Goal: Information Seeking & Learning: Learn about a topic

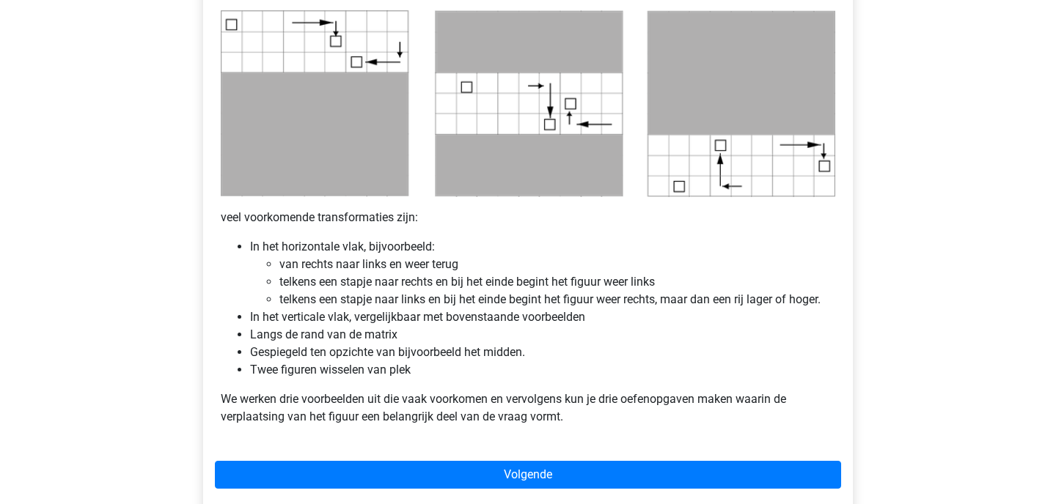
scroll to position [755, 0]
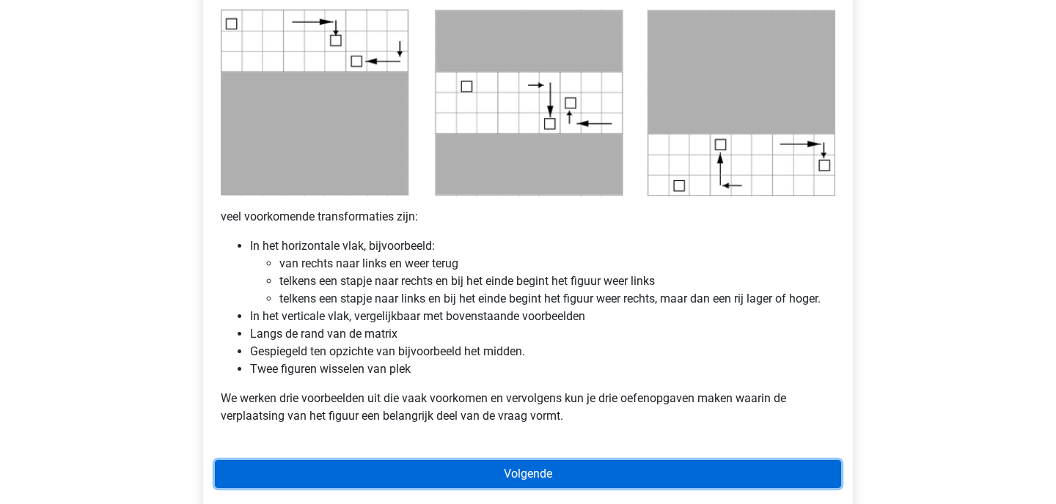
click at [341, 466] on link "Volgende" at bounding box center [528, 474] width 626 height 28
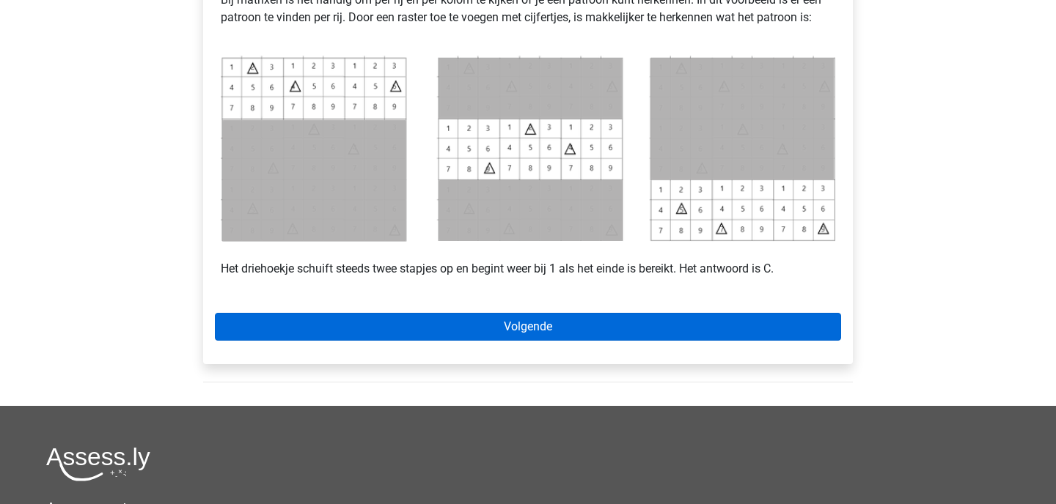
scroll to position [665, 0]
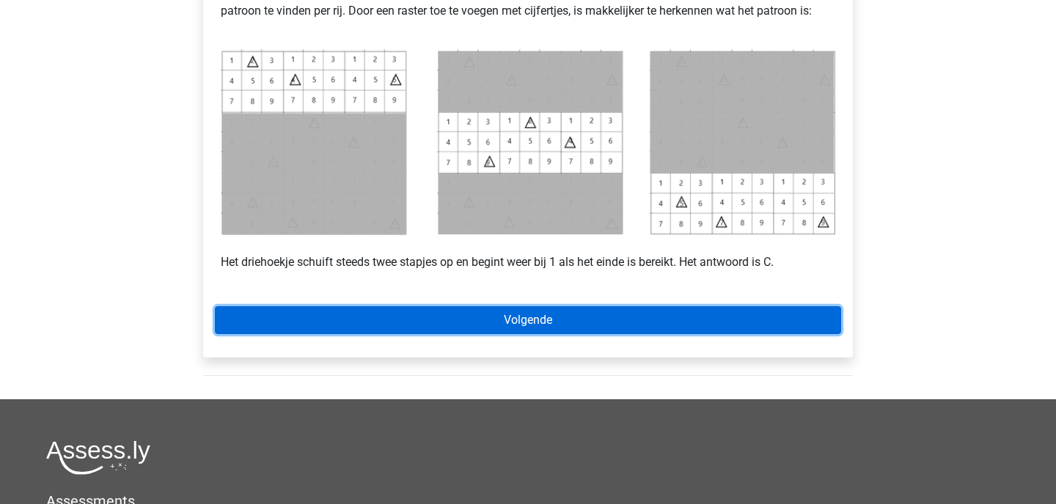
click at [295, 317] on link "Volgende" at bounding box center [528, 320] width 626 height 28
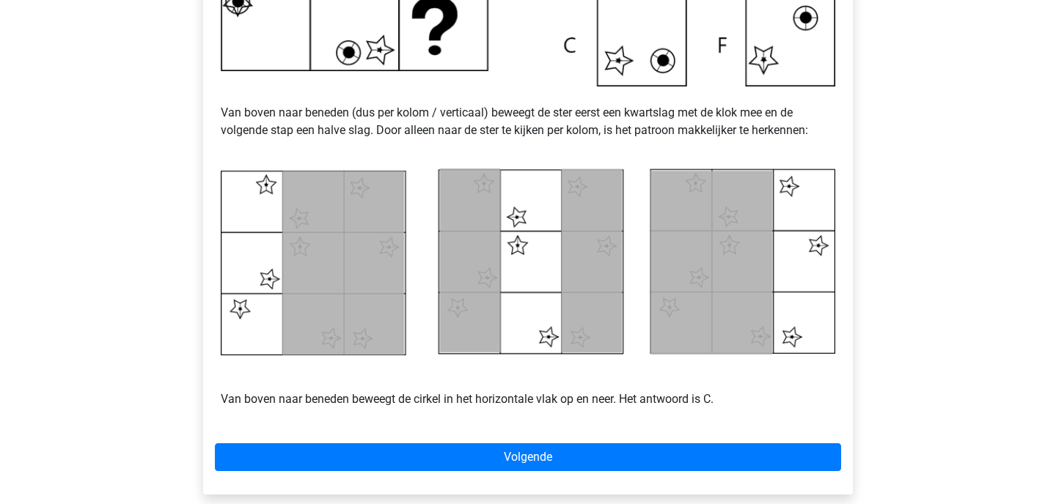
scroll to position [575, 0]
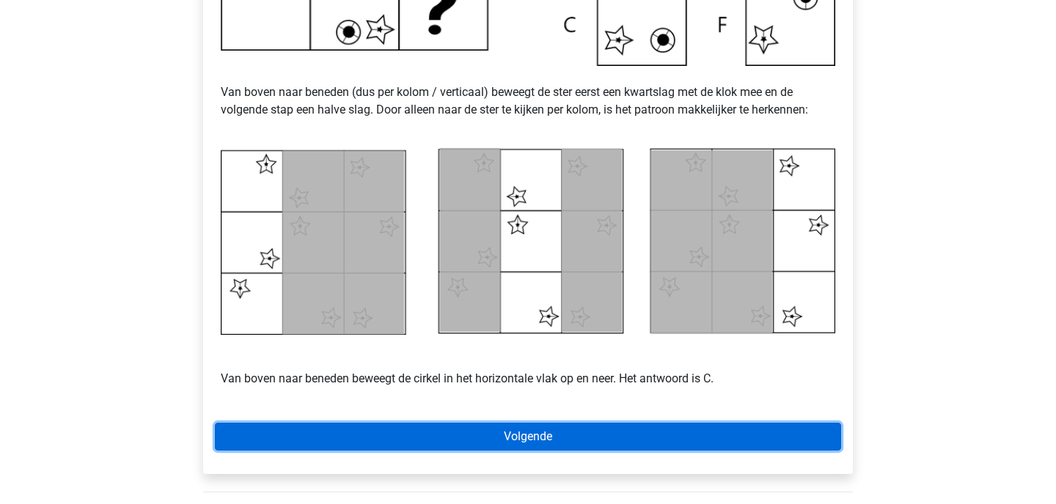
click at [754, 435] on link "Volgende" at bounding box center [528, 437] width 626 height 28
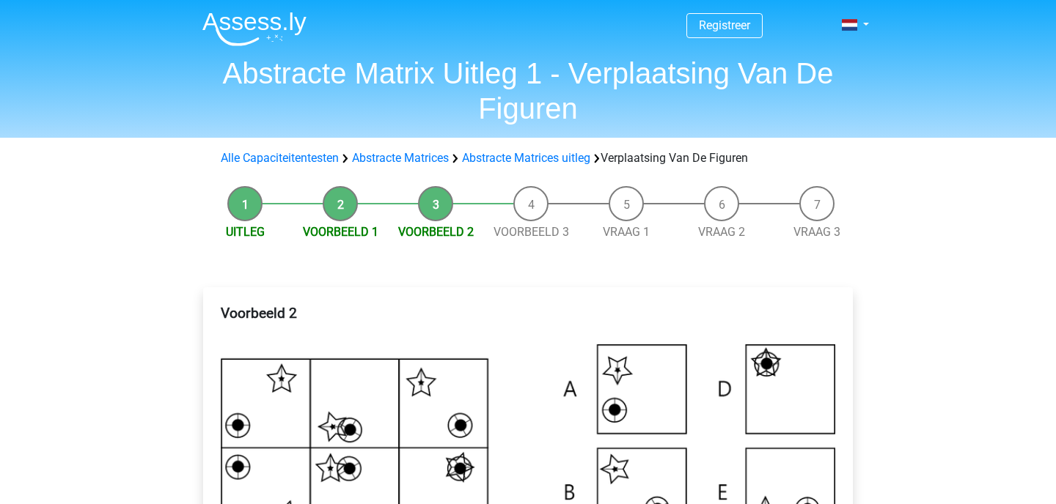
scroll to position [575, 0]
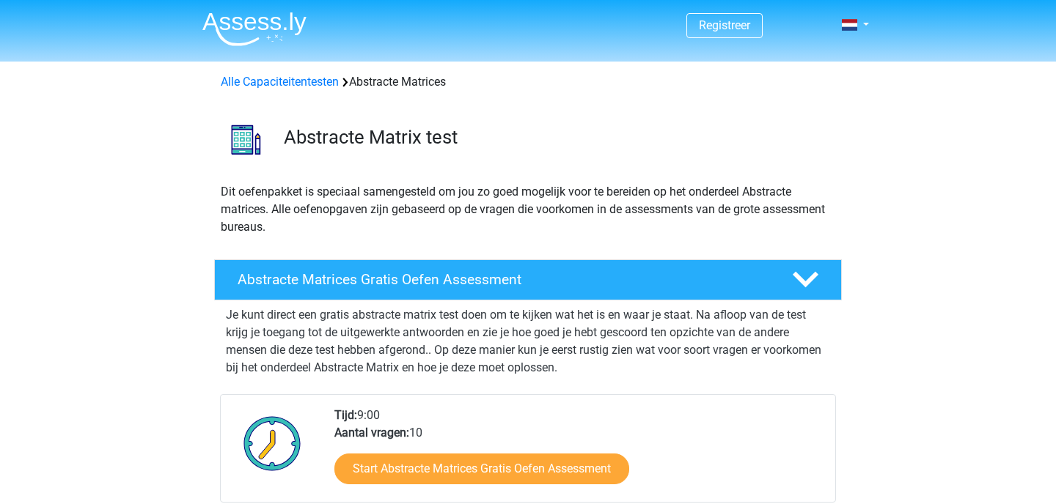
scroll to position [819, 0]
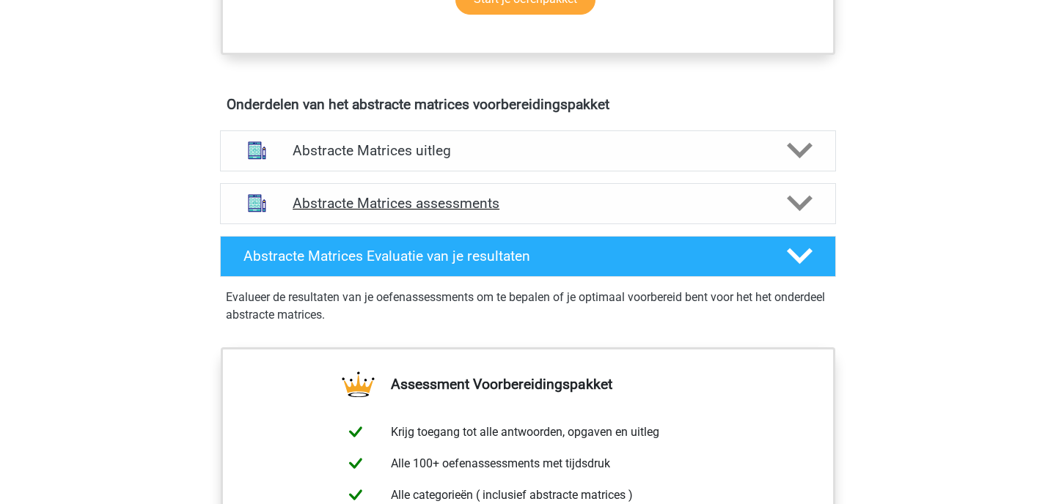
click at [775, 200] on div at bounding box center [798, 204] width 49 height 26
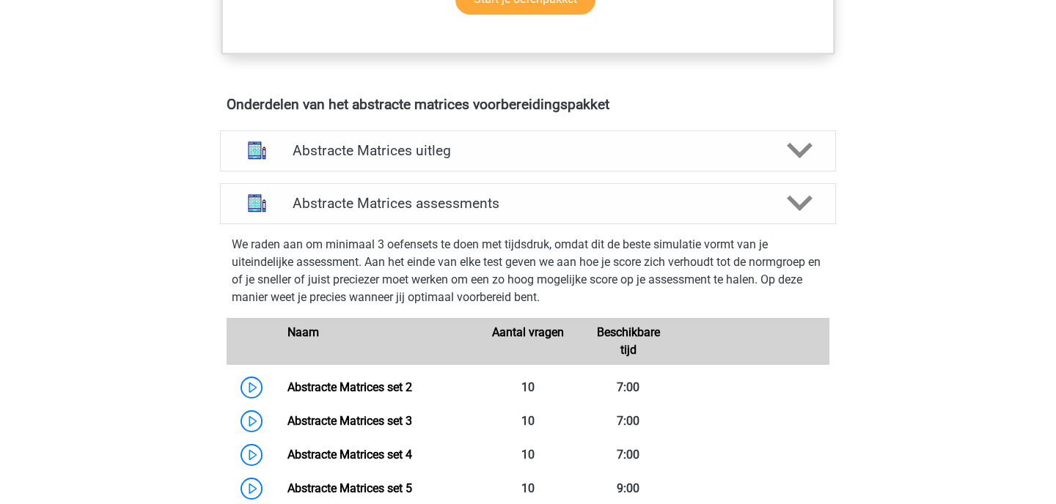
scroll to position [938, 0]
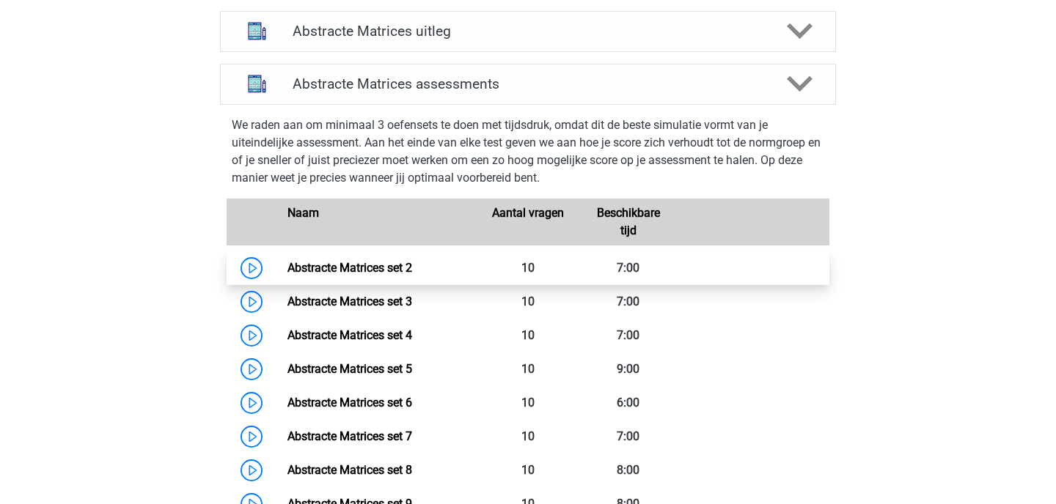
click at [329, 273] on link "Abstracte Matrices set 2" at bounding box center [349, 268] width 125 height 14
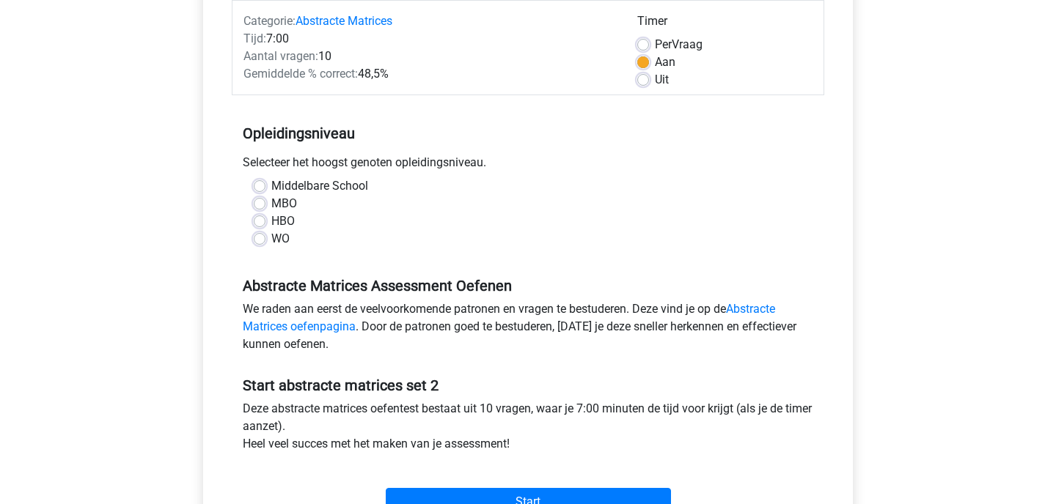
scroll to position [260, 0]
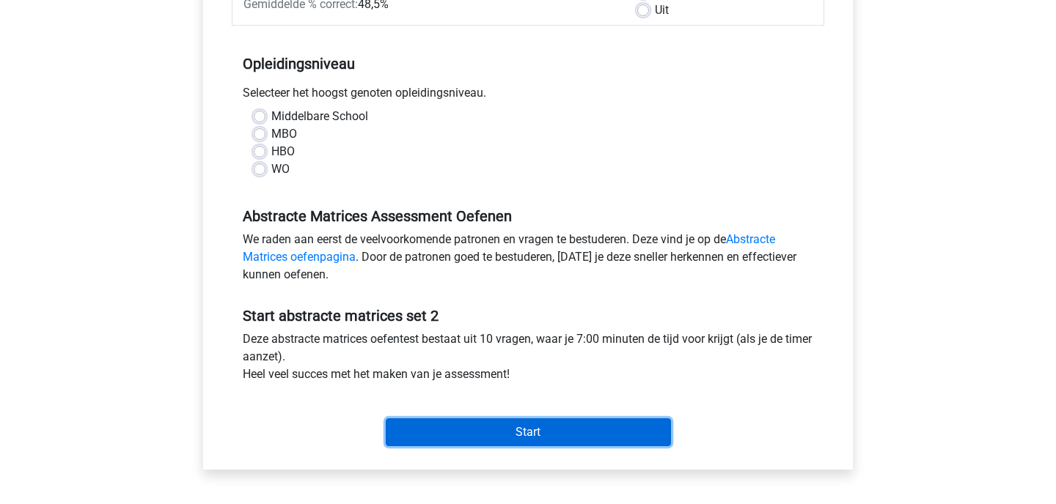
click at [443, 446] on input "Start" at bounding box center [528, 433] width 285 height 28
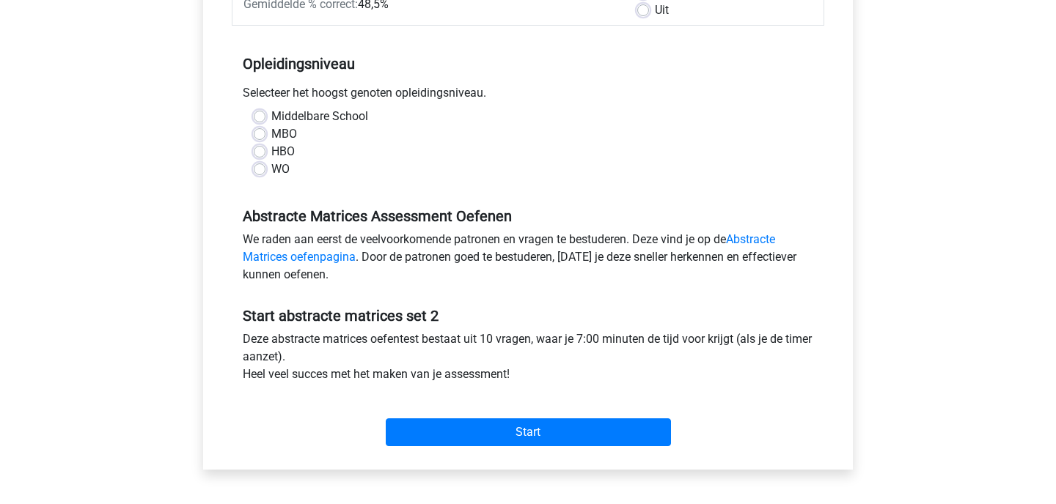
click at [271, 116] on label "Middelbare School" at bounding box center [319, 117] width 97 height 18
click at [257, 116] on input "Middelbare School" at bounding box center [260, 115] width 12 height 15
radio input "true"
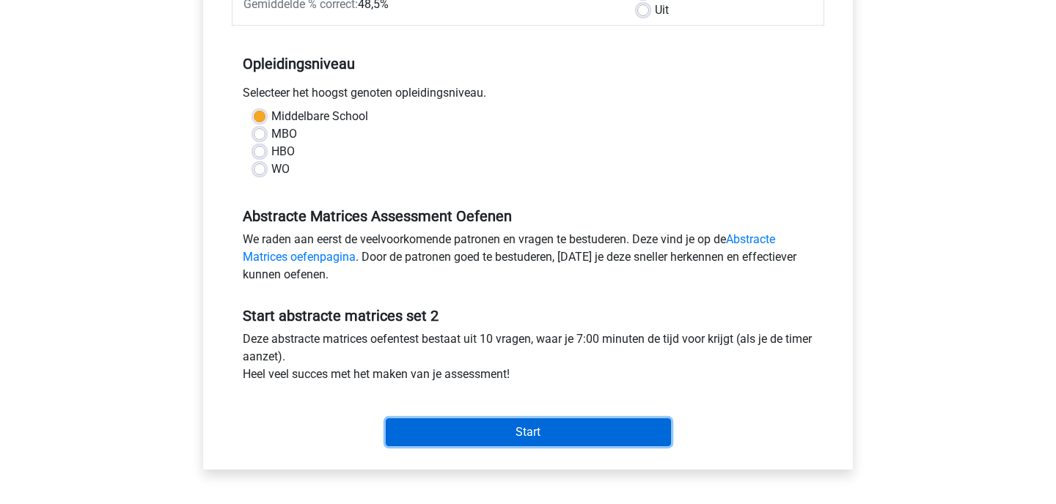
click at [447, 436] on input "Start" at bounding box center [528, 433] width 285 height 28
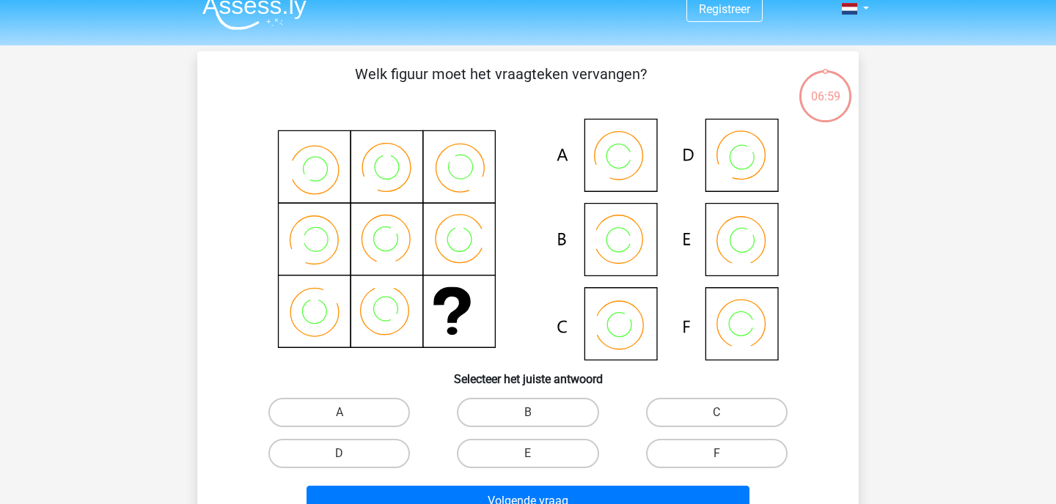
scroll to position [23, 0]
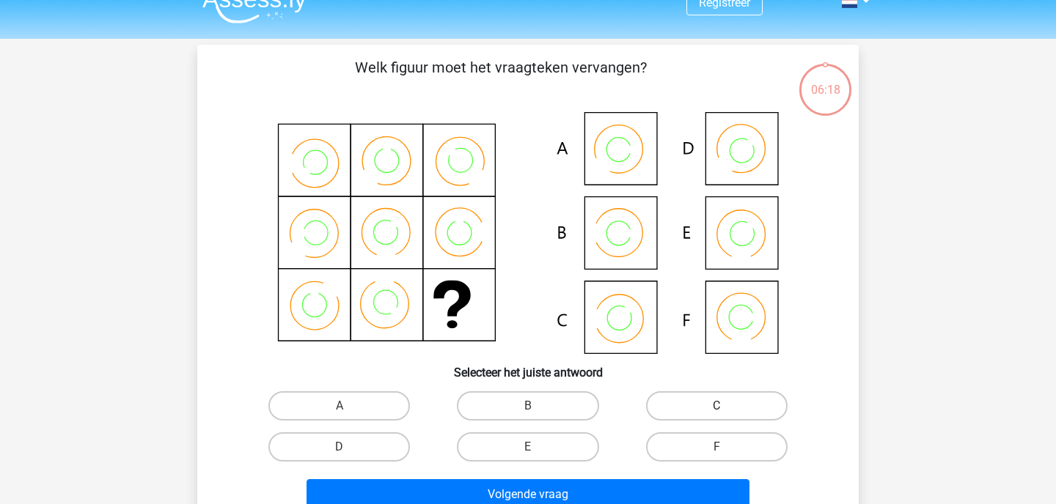
click at [689, 410] on label "C" at bounding box center [716, 405] width 141 height 29
click at [716, 410] on input "C" at bounding box center [721, 411] width 10 height 10
radio input "true"
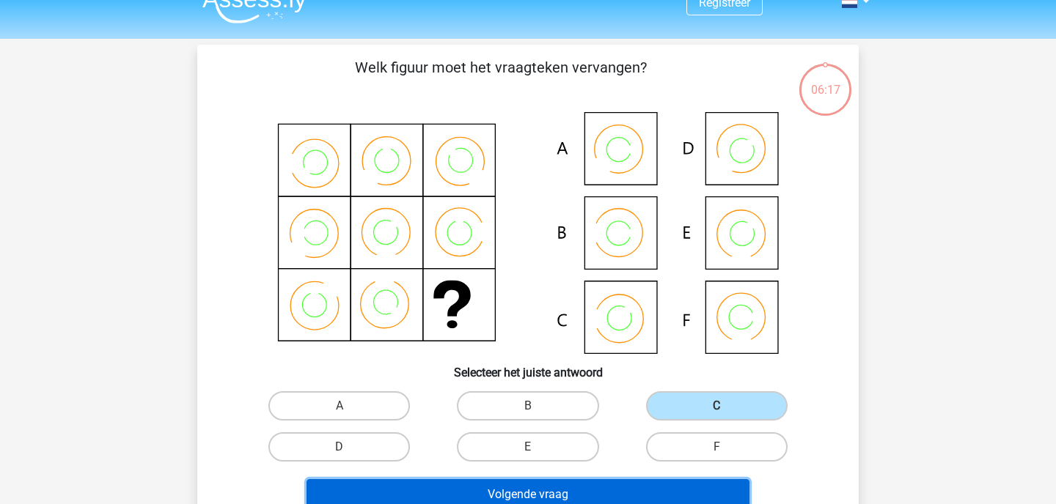
click at [652, 487] on button "Volgende vraag" at bounding box center [527, 494] width 443 height 31
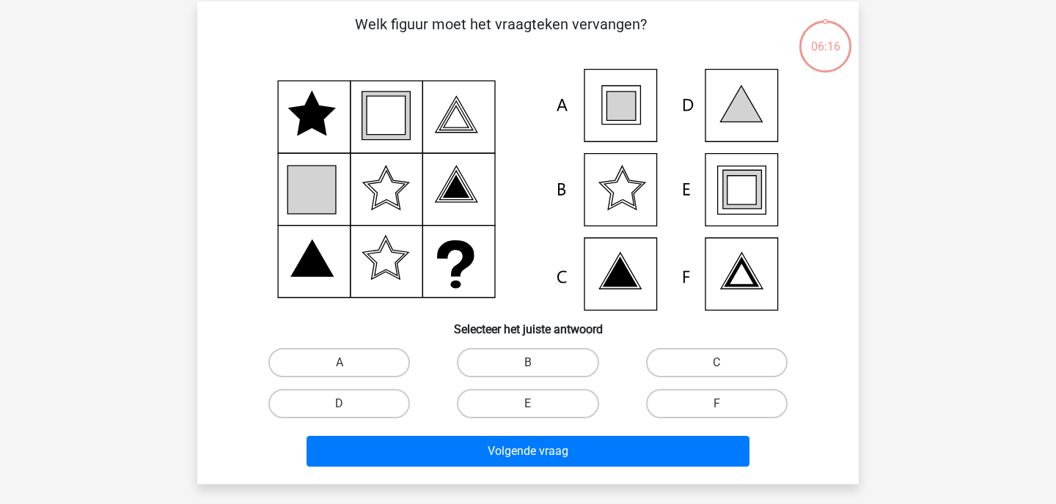
scroll to position [67, 0]
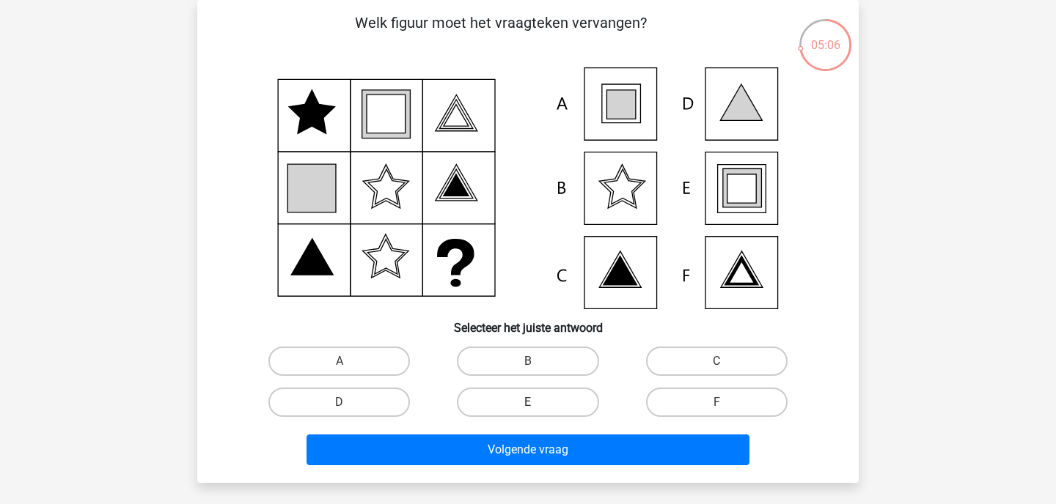
click at [518, 402] on label "E" at bounding box center [527, 402] width 141 height 29
click at [528, 402] on input "E" at bounding box center [533, 407] width 10 height 10
radio input "true"
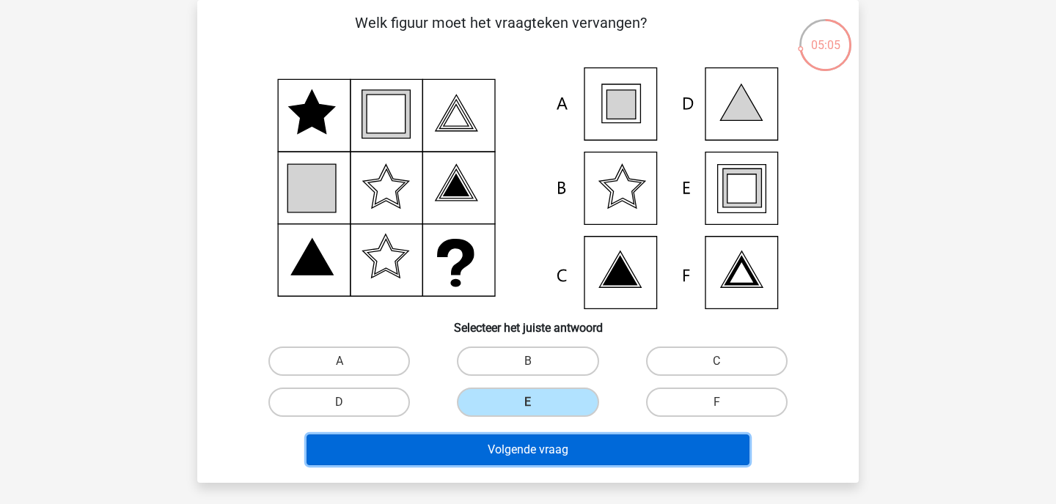
click at [513, 455] on button "Volgende vraag" at bounding box center [527, 450] width 443 height 31
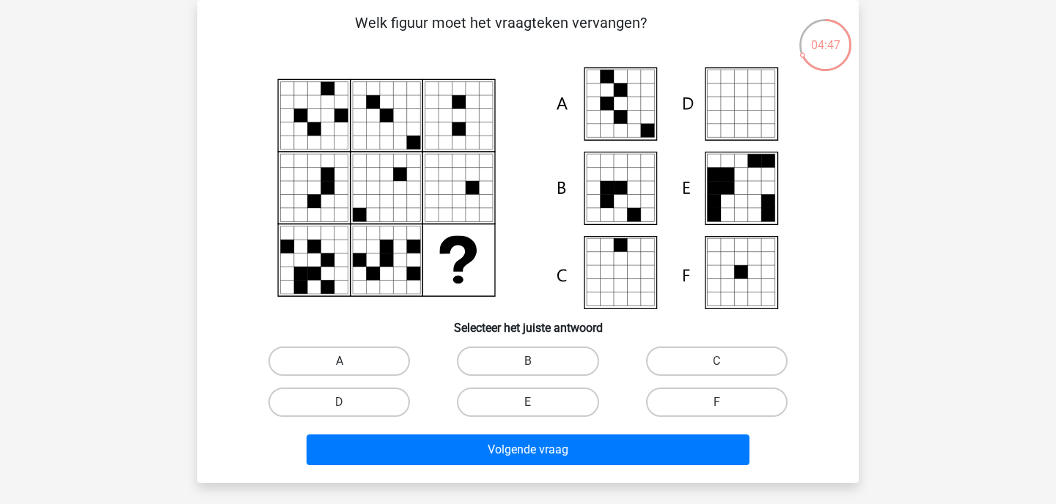
click at [355, 367] on label "A" at bounding box center [338, 361] width 141 height 29
click at [349, 367] on input "A" at bounding box center [344, 366] width 10 height 10
radio input "true"
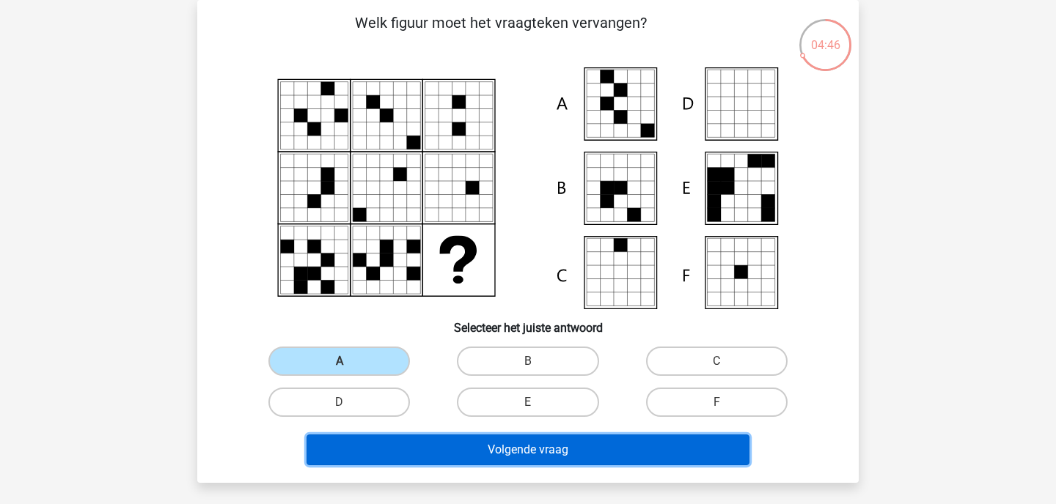
click at [395, 449] on button "Volgende vraag" at bounding box center [527, 450] width 443 height 31
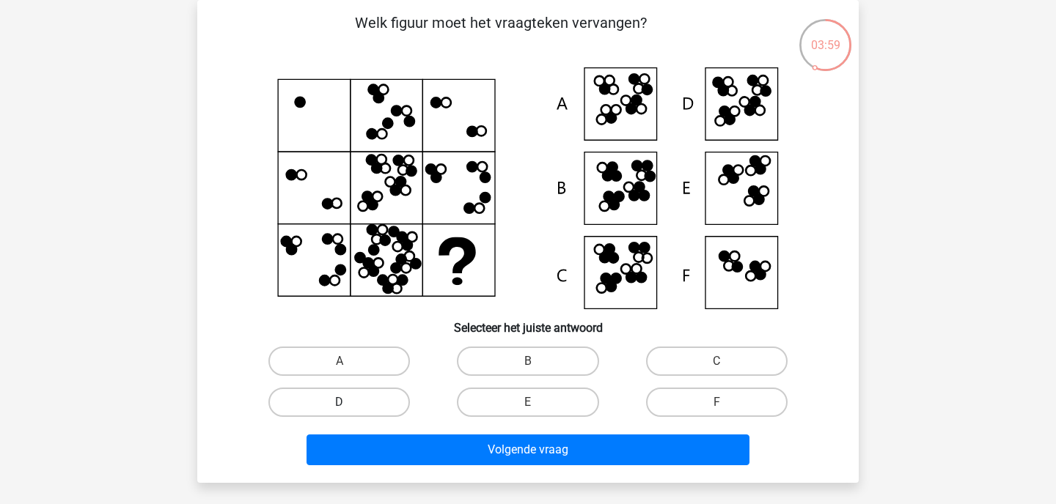
click at [368, 398] on label "D" at bounding box center [338, 402] width 141 height 29
click at [349, 402] on input "D" at bounding box center [344, 407] width 10 height 10
radio input "true"
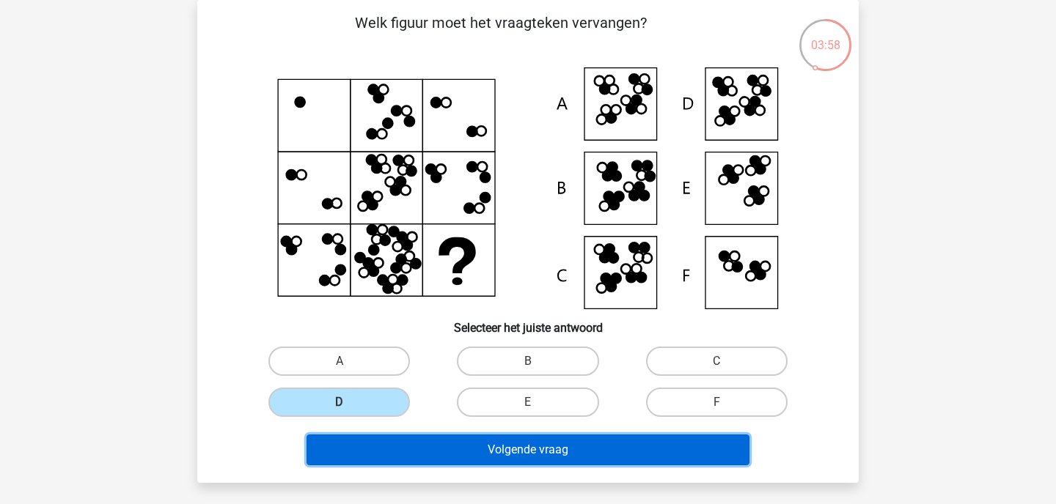
click at [421, 454] on button "Volgende vraag" at bounding box center [527, 450] width 443 height 31
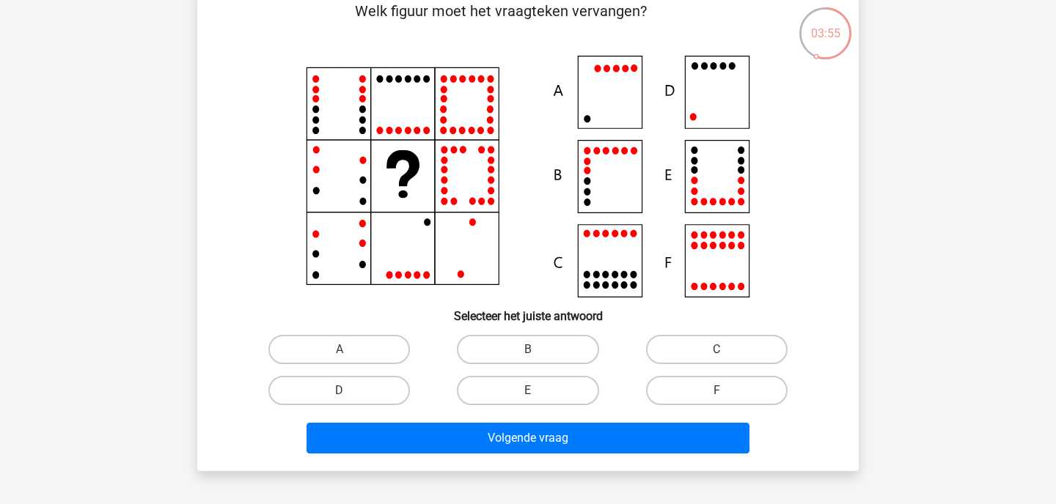
scroll to position [81, 0]
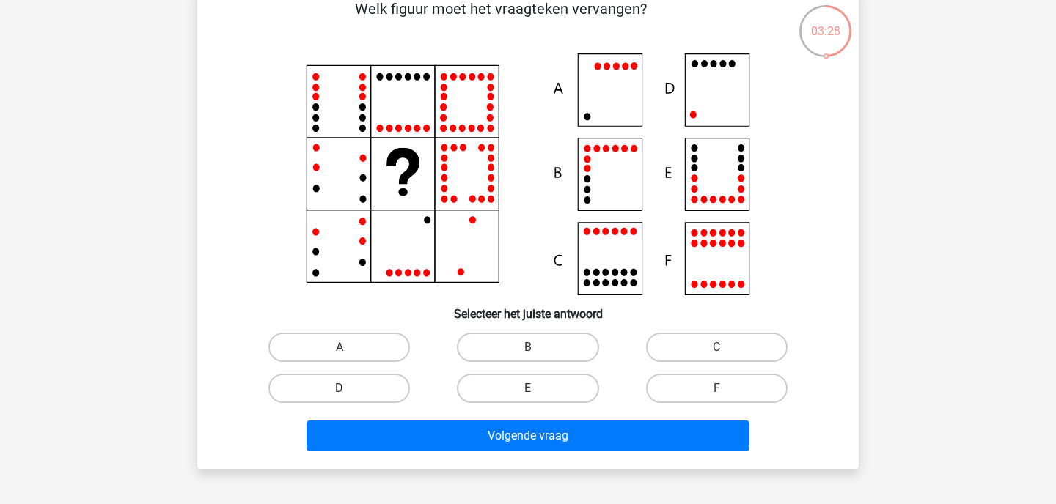
click at [356, 385] on label "D" at bounding box center [338, 388] width 141 height 29
click at [349, 389] on input "D" at bounding box center [344, 394] width 10 height 10
radio input "true"
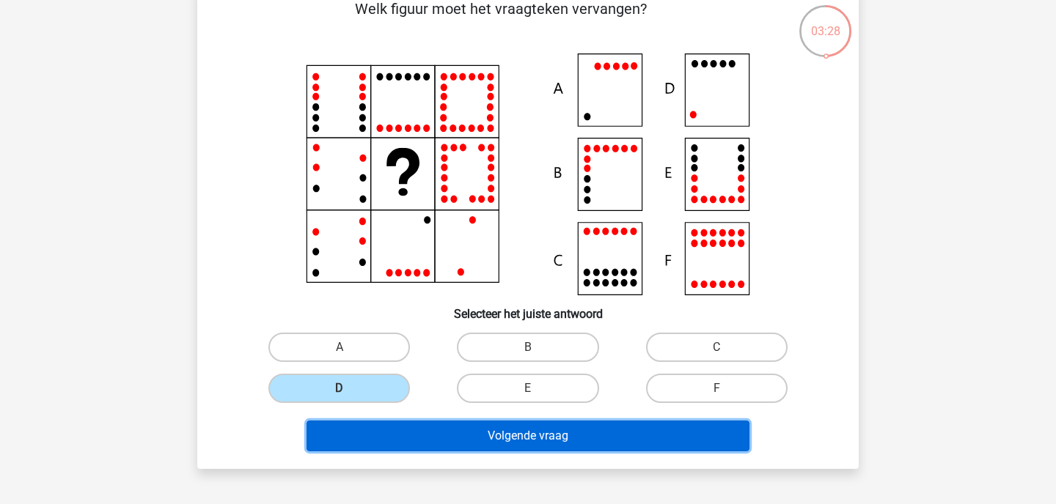
click at [380, 430] on button "Volgende vraag" at bounding box center [527, 436] width 443 height 31
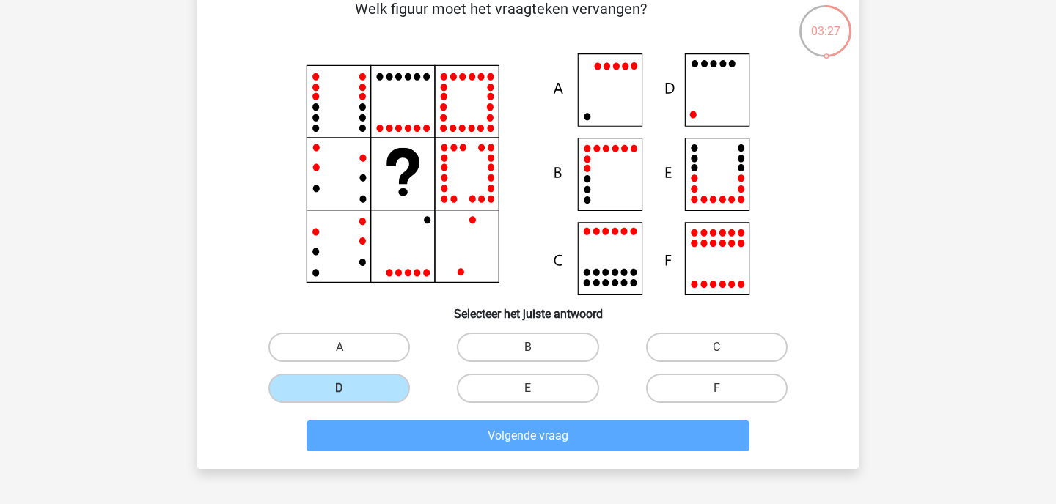
scroll to position [67, 0]
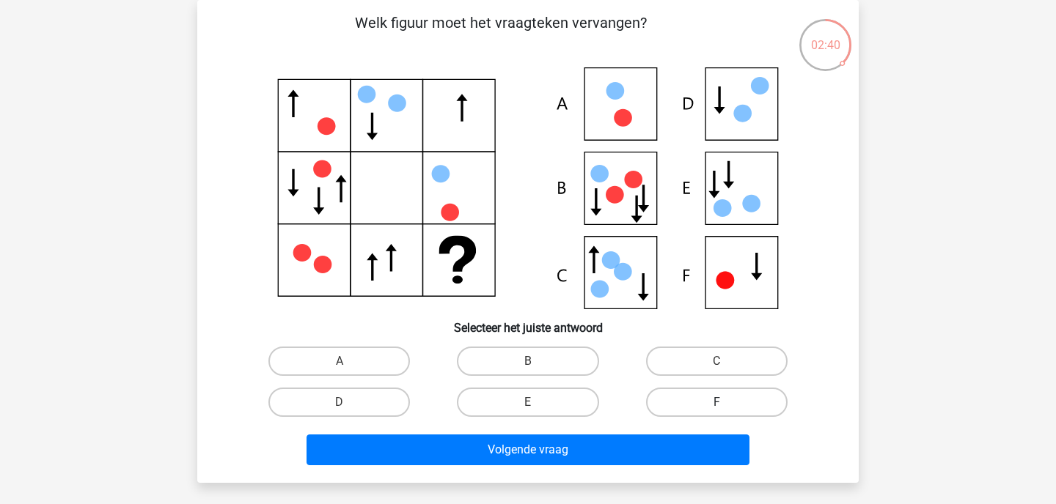
click at [667, 409] on label "F" at bounding box center [716, 402] width 141 height 29
click at [716, 409] on input "F" at bounding box center [721, 407] width 10 height 10
radio input "true"
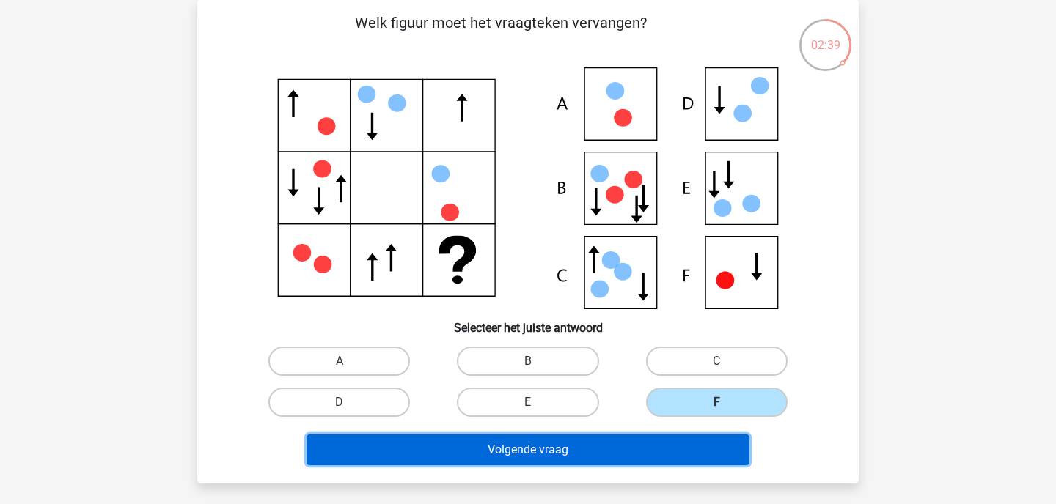
click at [652, 436] on button "Volgende vraag" at bounding box center [527, 450] width 443 height 31
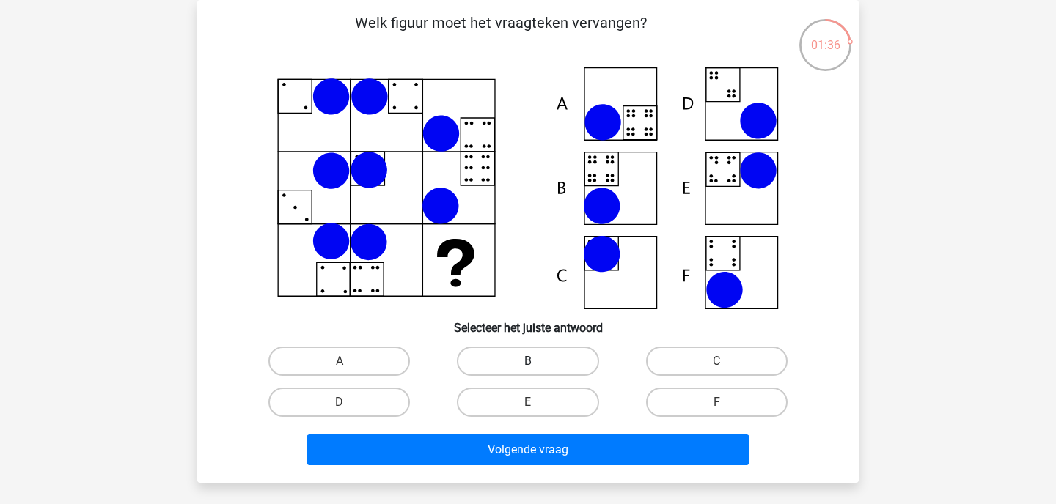
click at [503, 368] on label "B" at bounding box center [527, 361] width 141 height 29
click at [528, 368] on input "B" at bounding box center [533, 366] width 10 height 10
radio input "true"
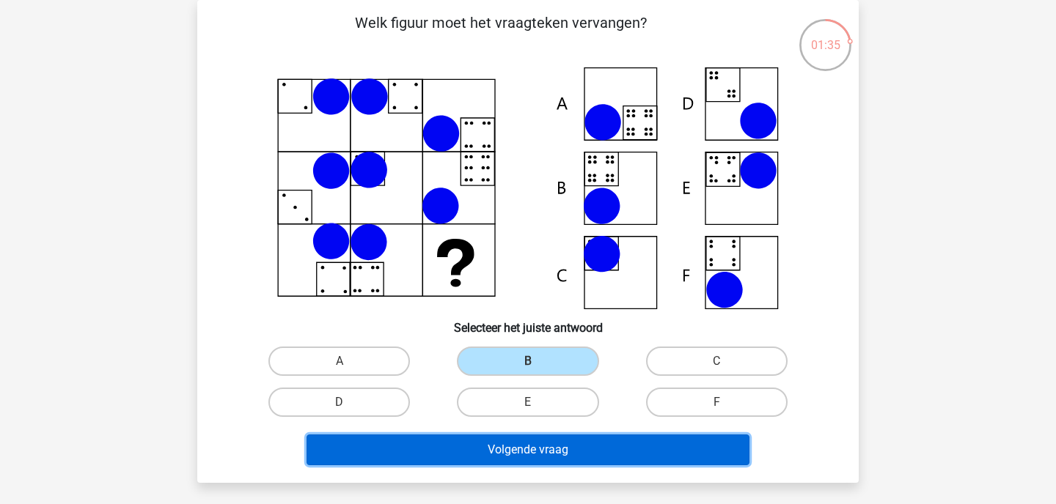
click at [464, 451] on button "Volgende vraag" at bounding box center [527, 450] width 443 height 31
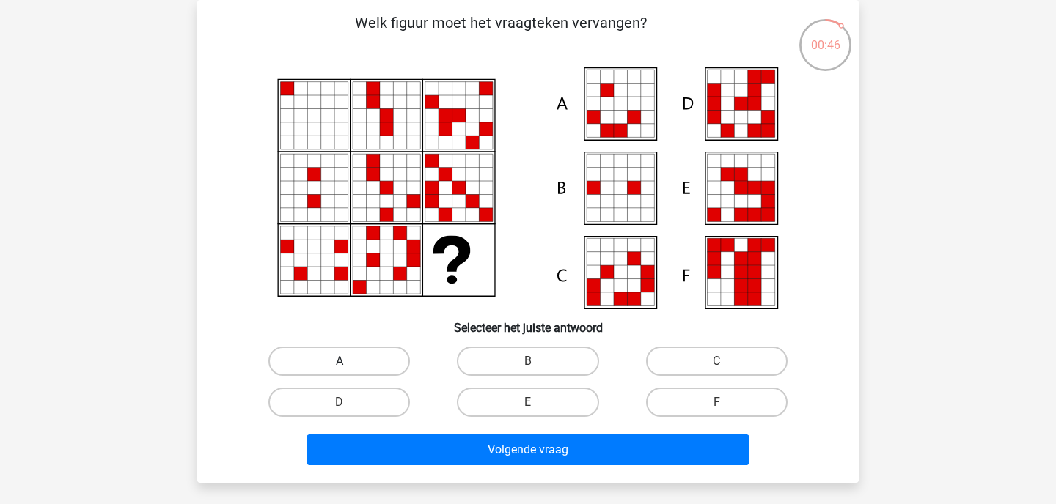
click at [370, 360] on label "A" at bounding box center [338, 361] width 141 height 29
click at [349, 361] on input "A" at bounding box center [344, 366] width 10 height 10
radio input "true"
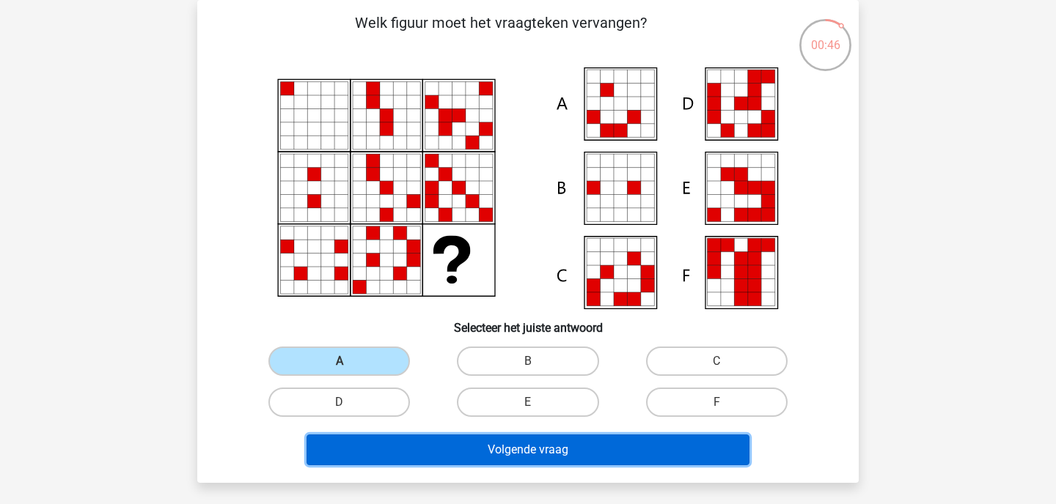
click at [397, 465] on button "Volgende vraag" at bounding box center [527, 450] width 443 height 31
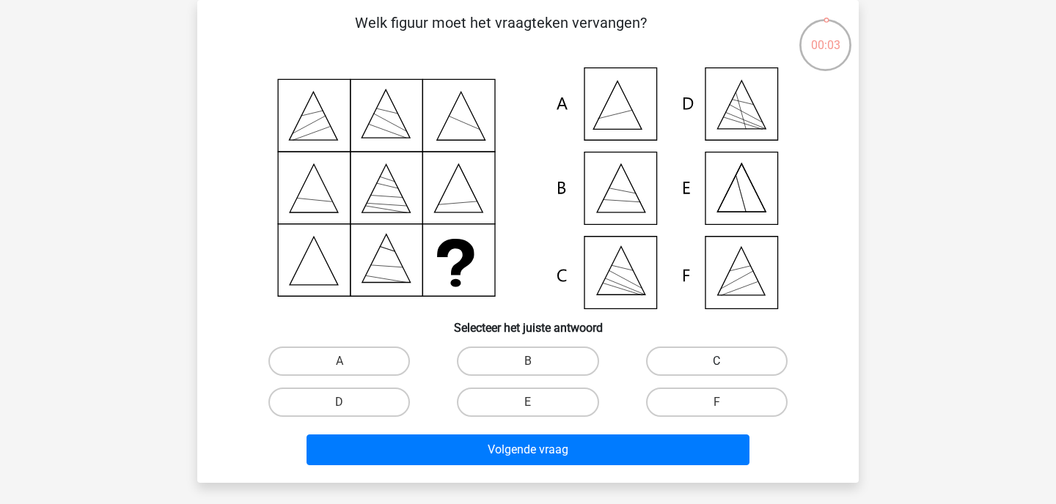
click at [671, 362] on label "C" at bounding box center [716, 361] width 141 height 29
click at [716, 362] on input "C" at bounding box center [721, 366] width 10 height 10
radio input "true"
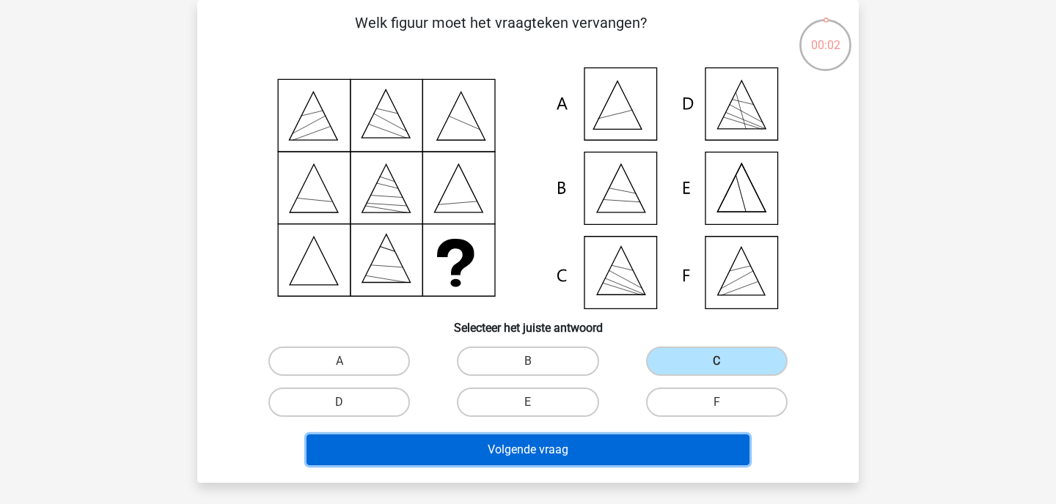
click at [597, 460] on button "Volgende vraag" at bounding box center [527, 450] width 443 height 31
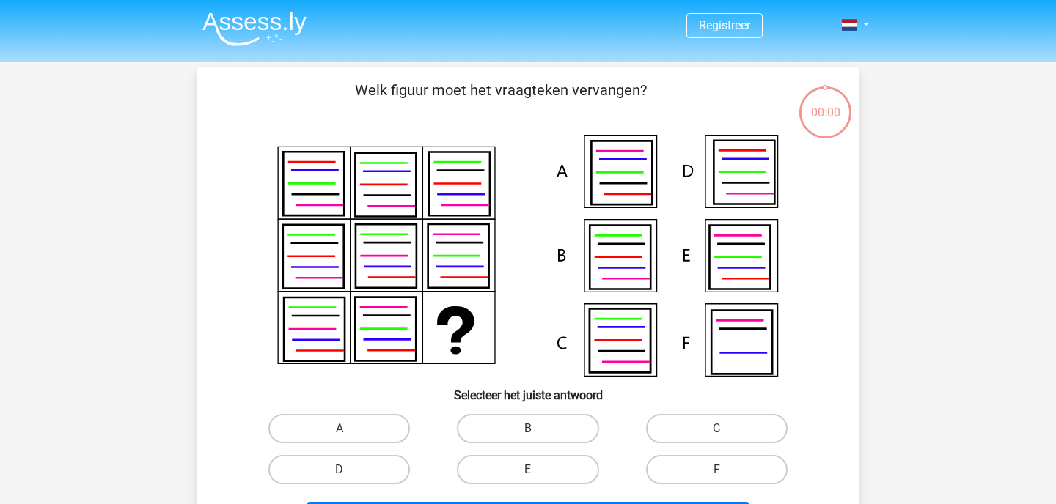
scroll to position [67, 0]
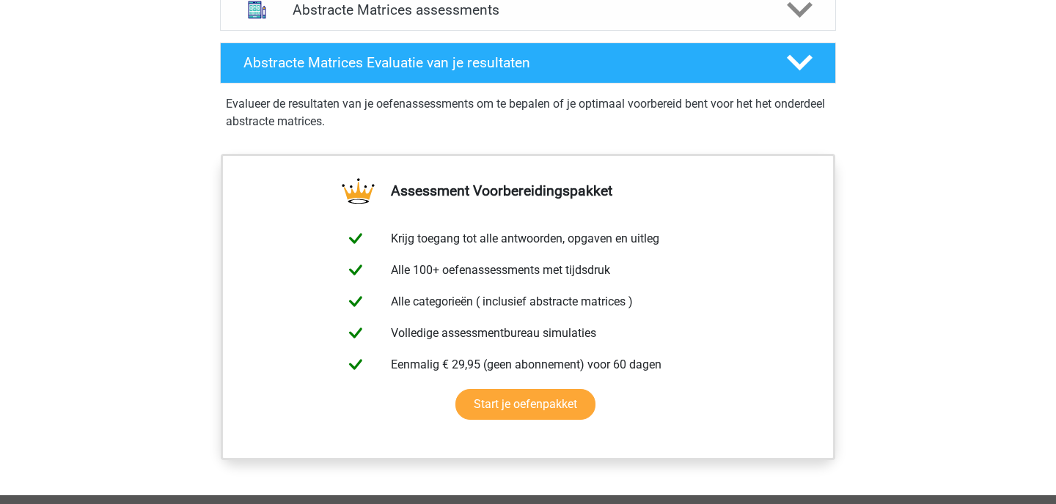
scroll to position [1010, 0]
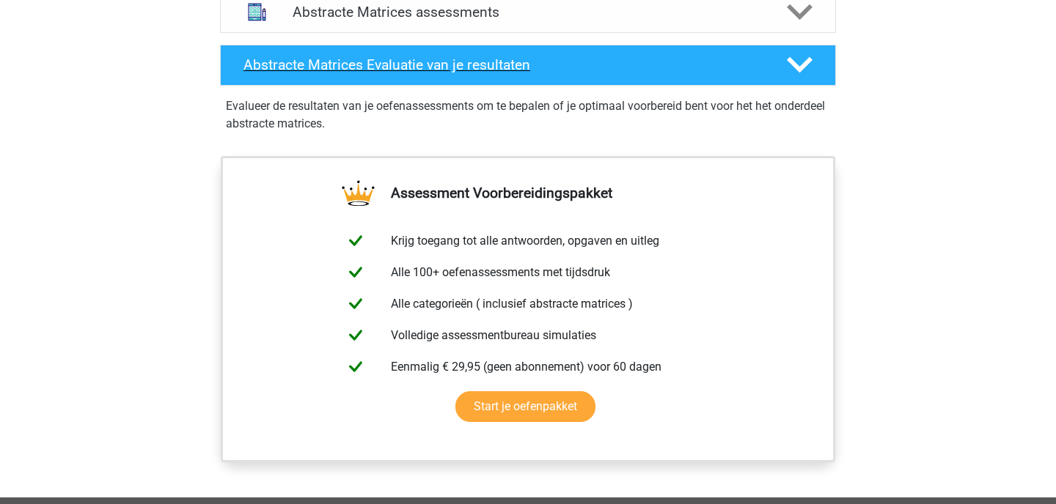
click at [257, 74] on div "Abstracte Matrices Evaluatie van je resultaten" at bounding box center [528, 65] width 616 height 41
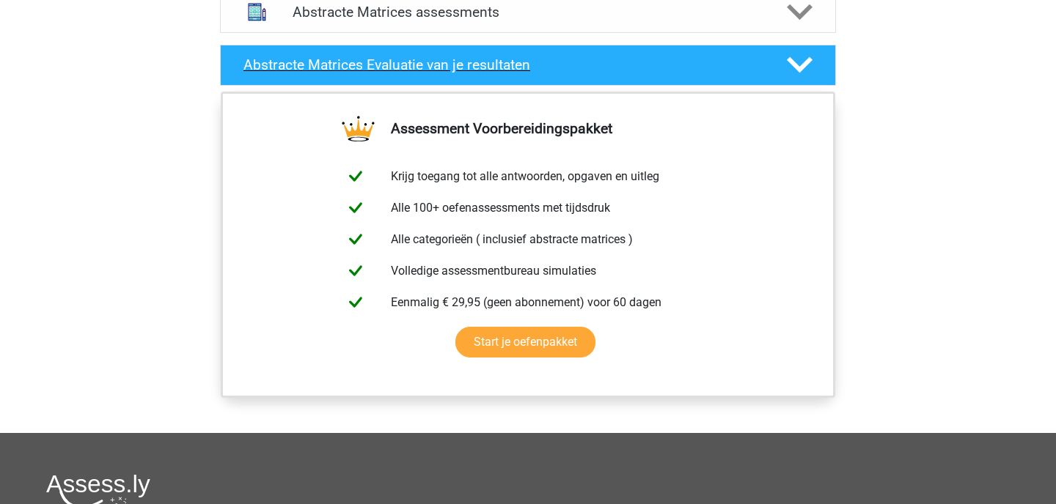
click at [257, 74] on div "Abstracte Matrices Evaluatie van je resultaten" at bounding box center [528, 65] width 616 height 41
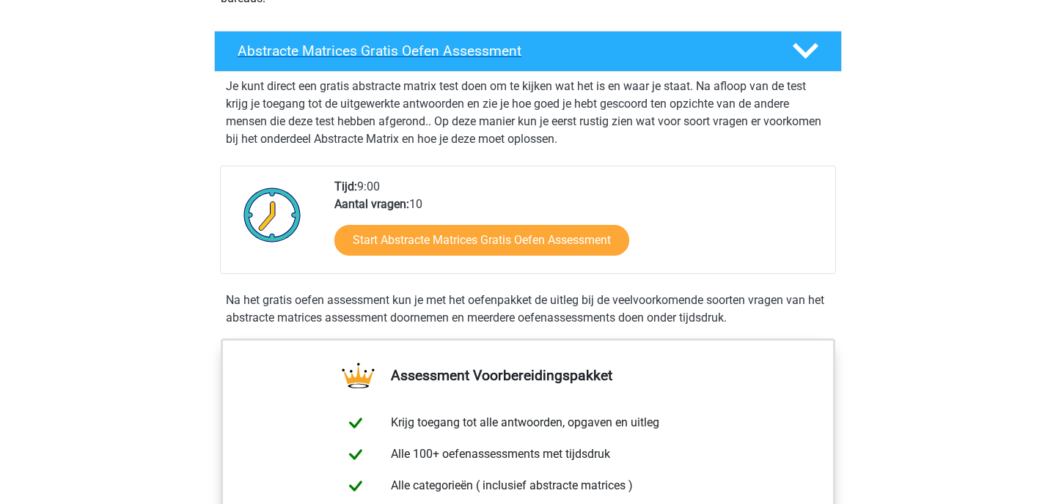
scroll to position [265, 0]
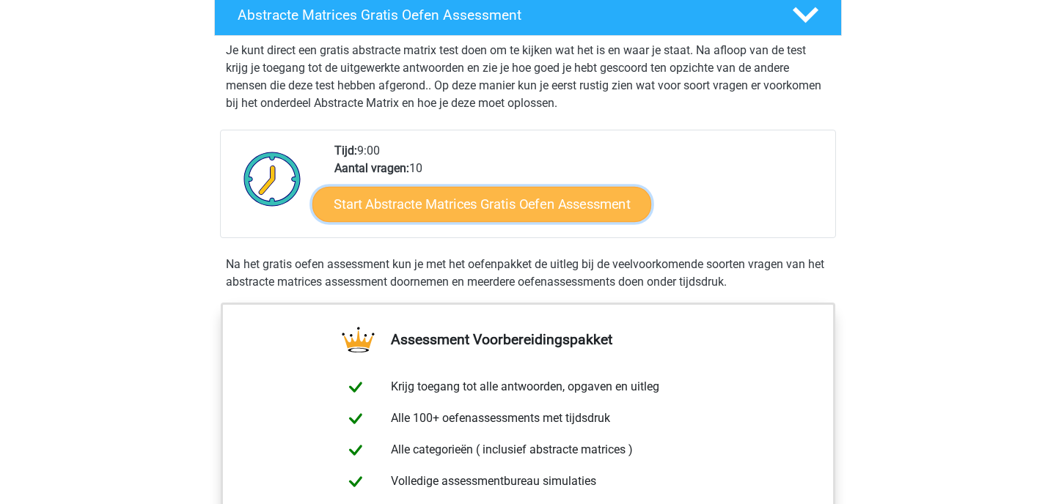
click at [446, 206] on link "Start Abstracte Matrices Gratis Oefen Assessment" at bounding box center [481, 203] width 339 height 35
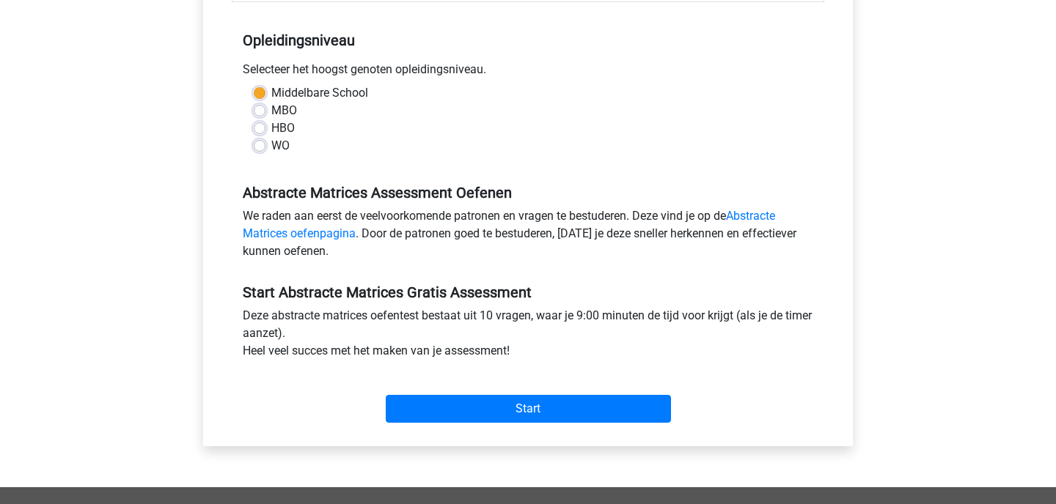
scroll to position [216, 0]
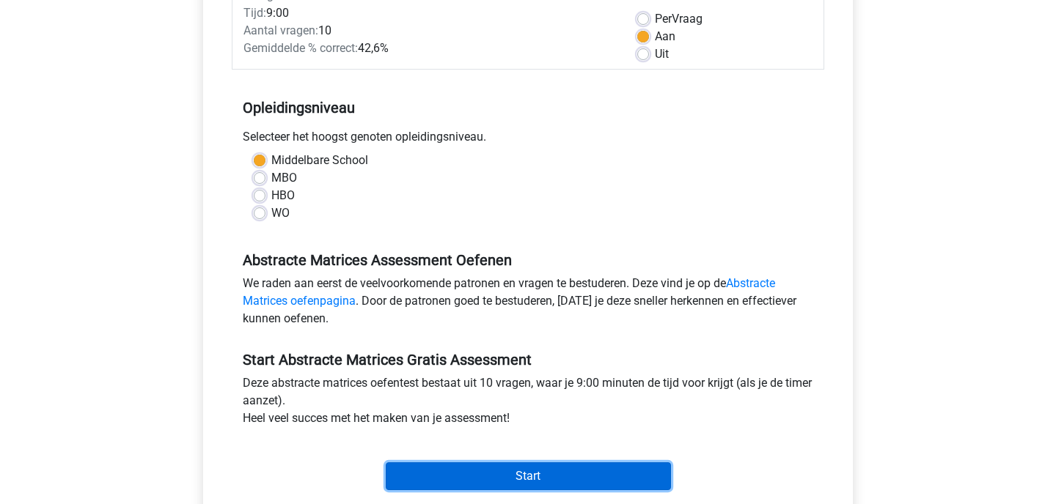
click at [481, 473] on input "Start" at bounding box center [528, 477] width 285 height 28
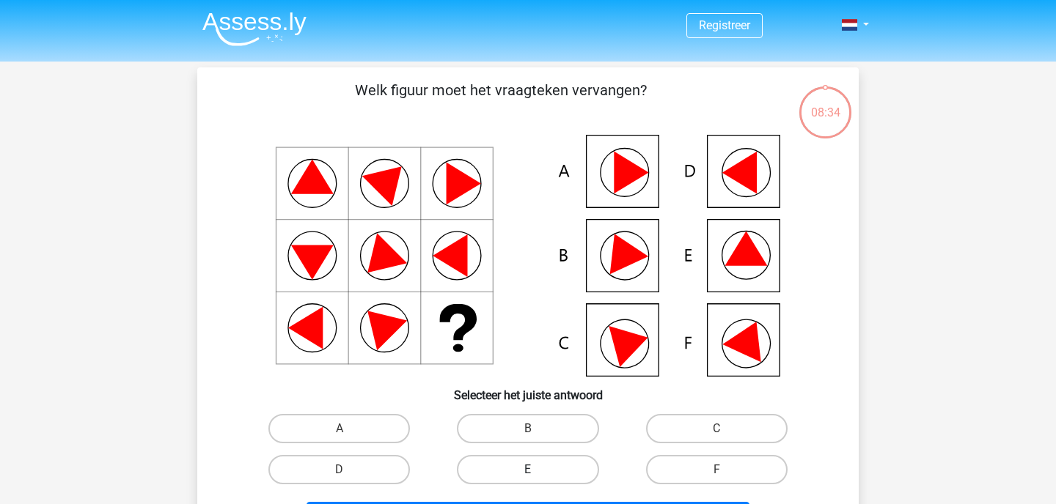
click at [531, 465] on label "E" at bounding box center [527, 469] width 141 height 29
click at [531, 470] on input "E" at bounding box center [533, 475] width 10 height 10
radio input "true"
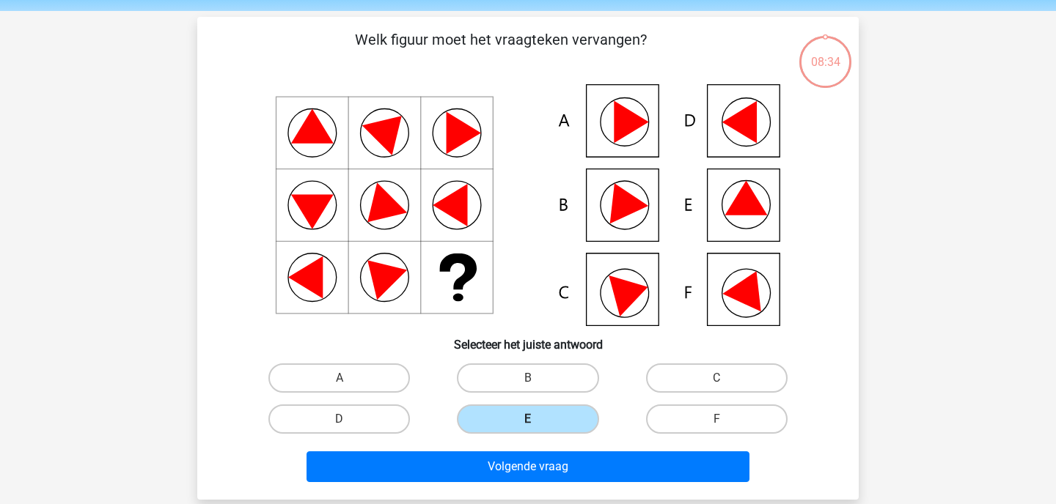
scroll to position [67, 0]
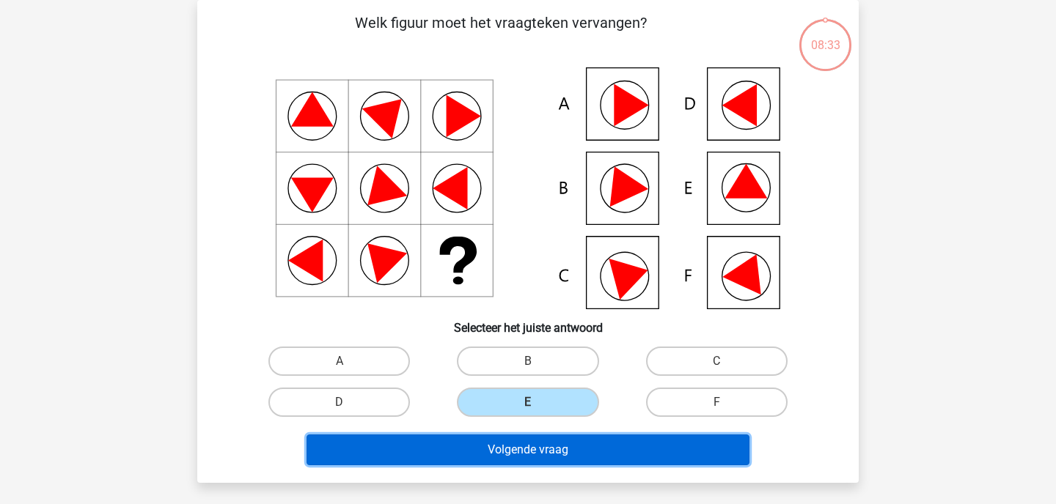
click at [526, 452] on button "Volgende vraag" at bounding box center [527, 450] width 443 height 31
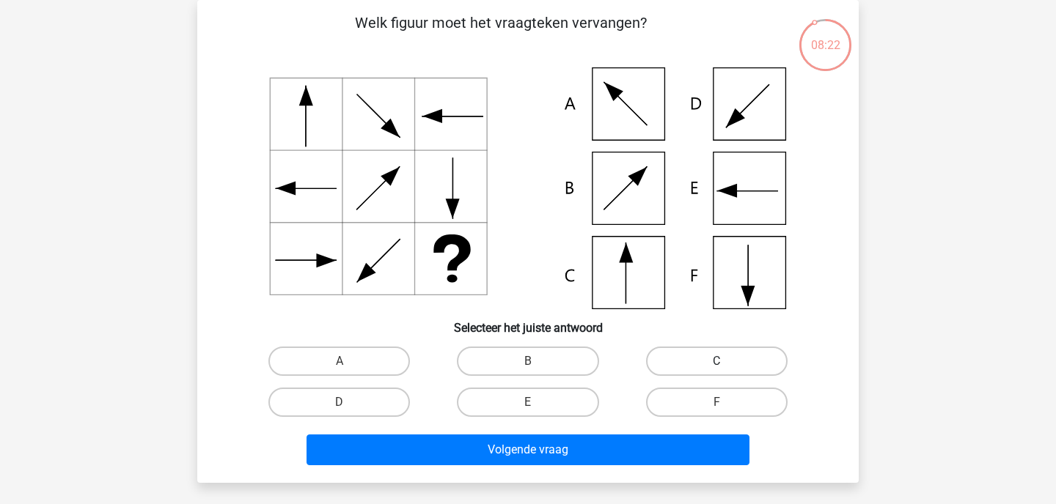
click at [710, 364] on label "C" at bounding box center [716, 361] width 141 height 29
click at [716, 364] on input "C" at bounding box center [721, 366] width 10 height 10
radio input "true"
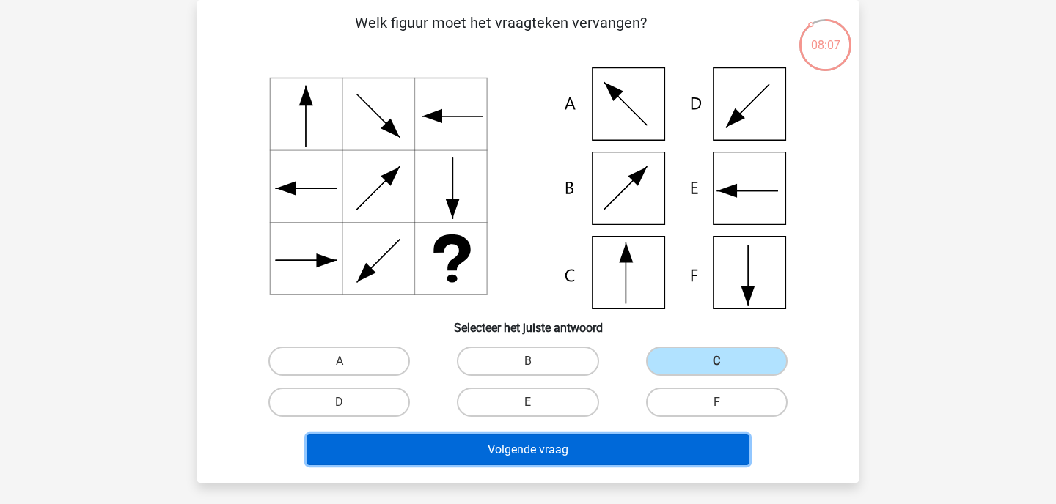
click at [644, 448] on button "Volgende vraag" at bounding box center [527, 450] width 443 height 31
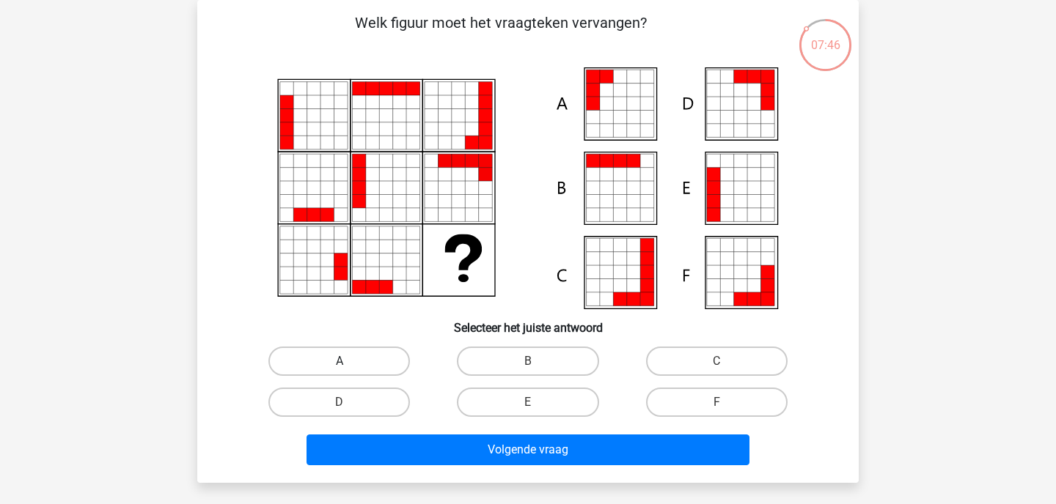
click at [382, 361] on label "A" at bounding box center [338, 361] width 141 height 29
click at [349, 361] on input "A" at bounding box center [344, 366] width 10 height 10
radio input "true"
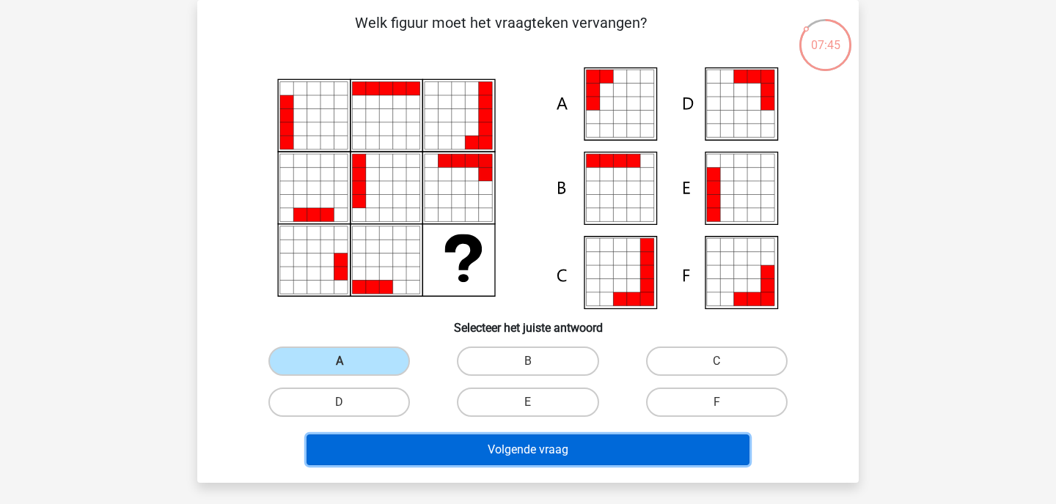
click at [404, 455] on button "Volgende vraag" at bounding box center [527, 450] width 443 height 31
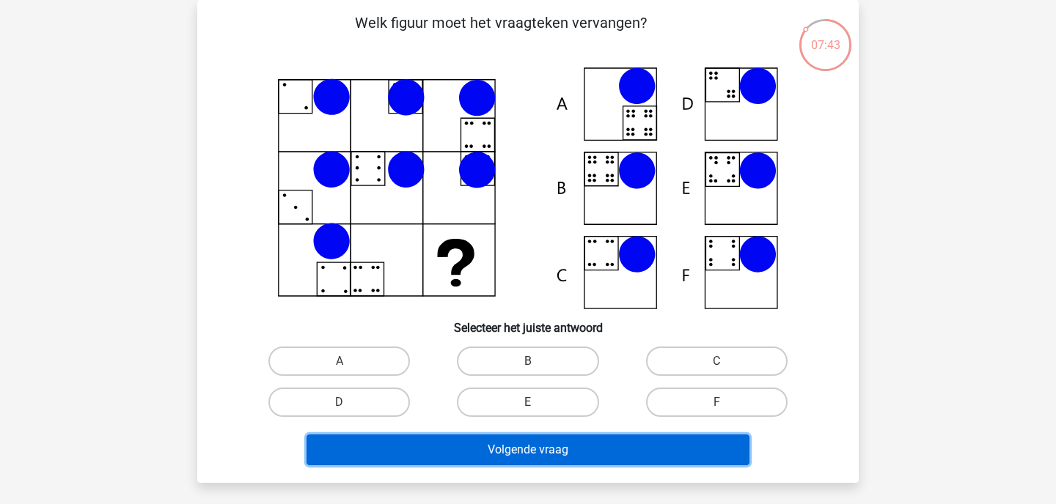
click at [404, 455] on button "Volgende vraag" at bounding box center [527, 450] width 443 height 31
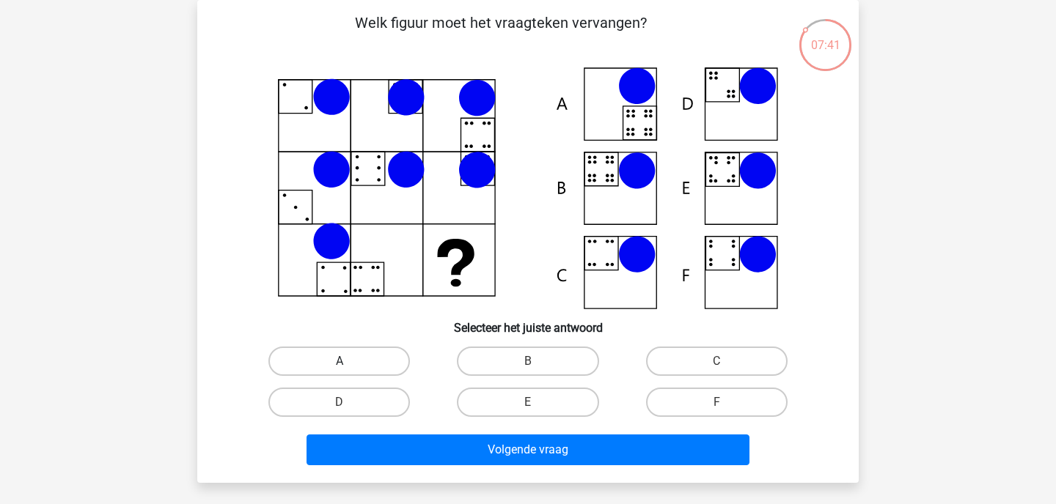
click at [370, 361] on label "A" at bounding box center [338, 361] width 141 height 29
click at [349, 361] on input "A" at bounding box center [344, 366] width 10 height 10
radio input "true"
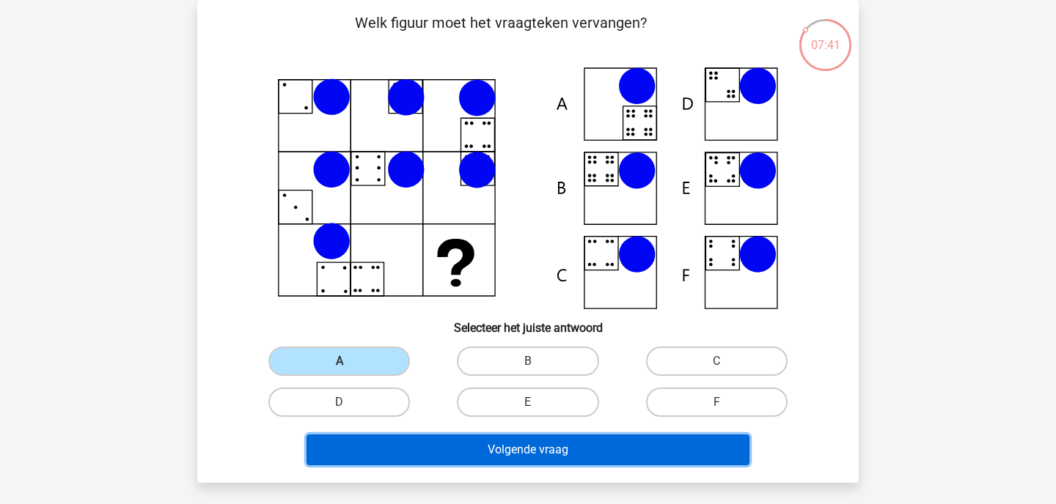
click at [384, 452] on button "Volgende vraag" at bounding box center [527, 450] width 443 height 31
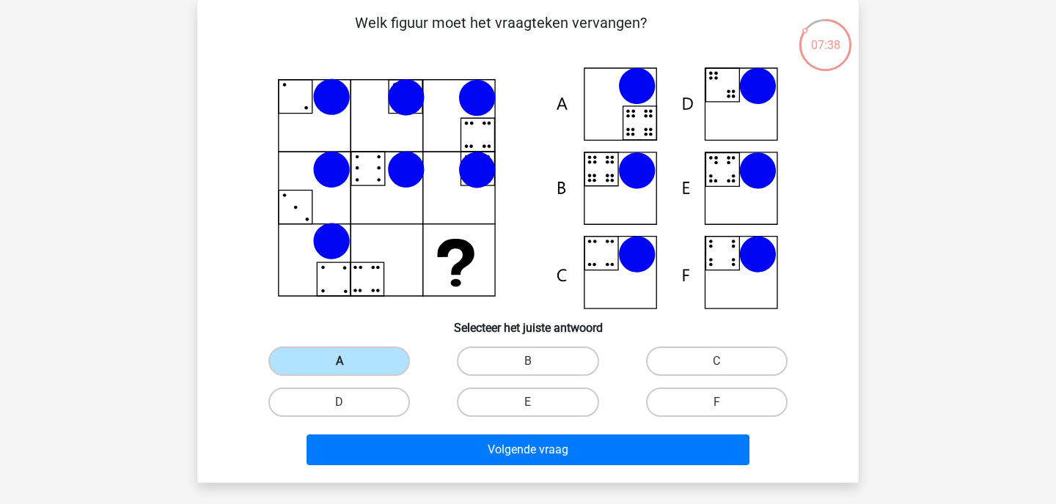
click at [346, 354] on label "A" at bounding box center [338, 361] width 141 height 29
click at [346, 361] on input "A" at bounding box center [344, 366] width 10 height 10
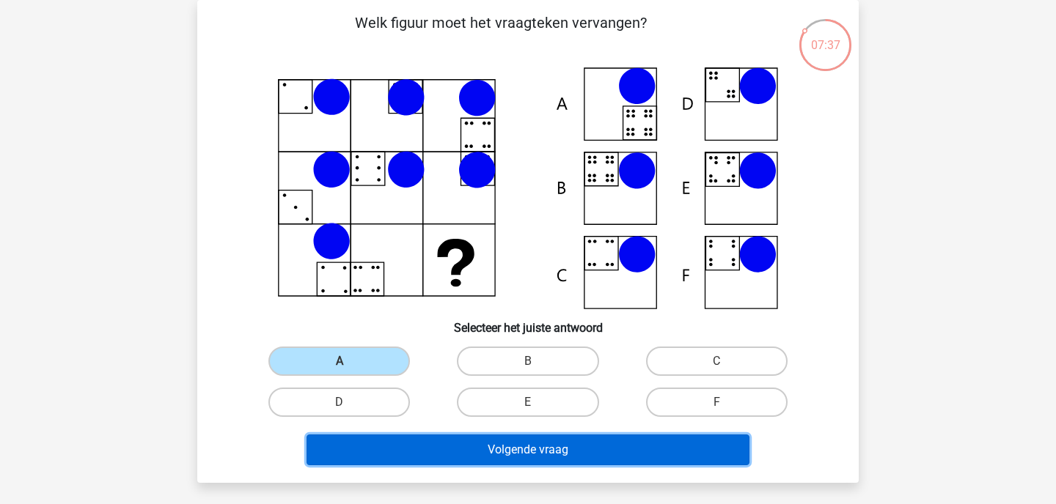
click at [441, 446] on button "Volgende vraag" at bounding box center [527, 450] width 443 height 31
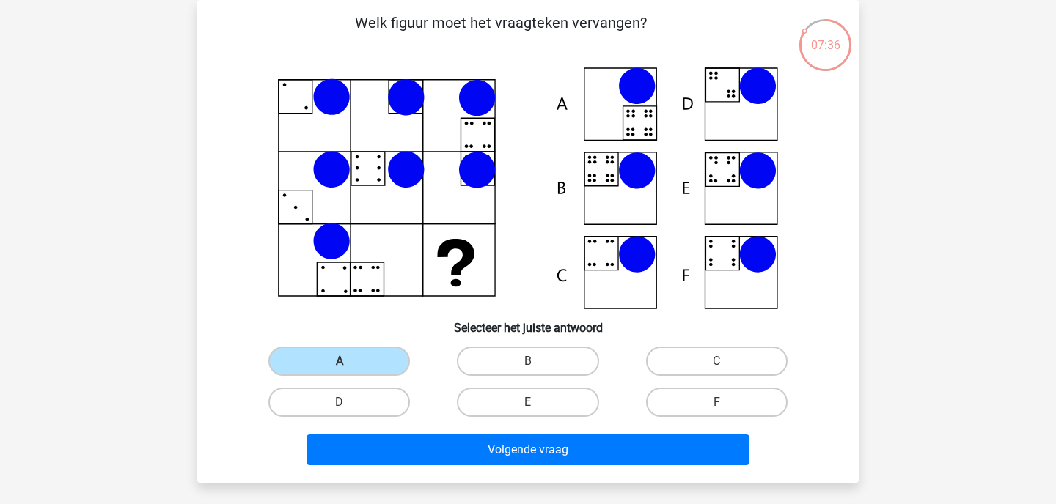
click at [342, 382] on div "D" at bounding box center [339, 402] width 188 height 41
click at [471, 364] on label "B" at bounding box center [527, 361] width 141 height 29
click at [528, 364] on input "B" at bounding box center [533, 366] width 10 height 10
radio input "true"
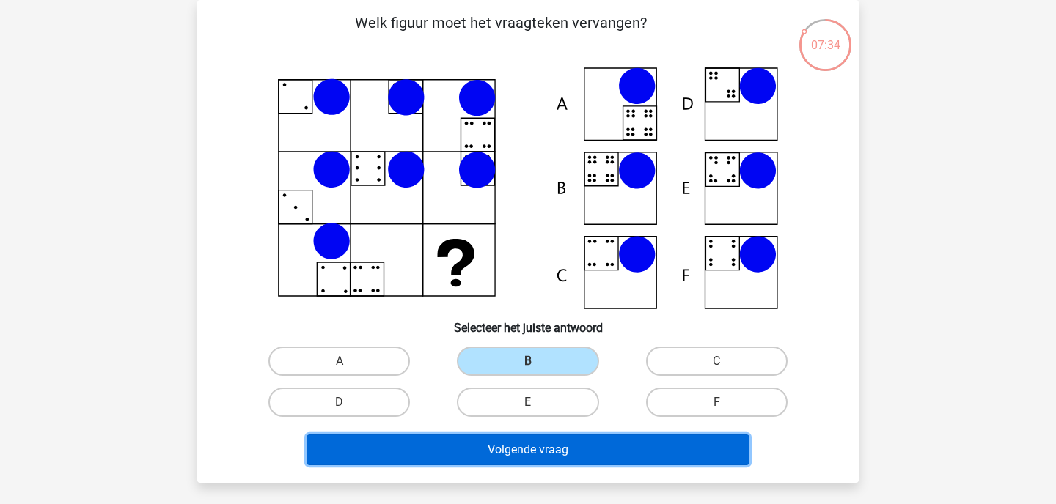
click at [454, 454] on button "Volgende vraag" at bounding box center [527, 450] width 443 height 31
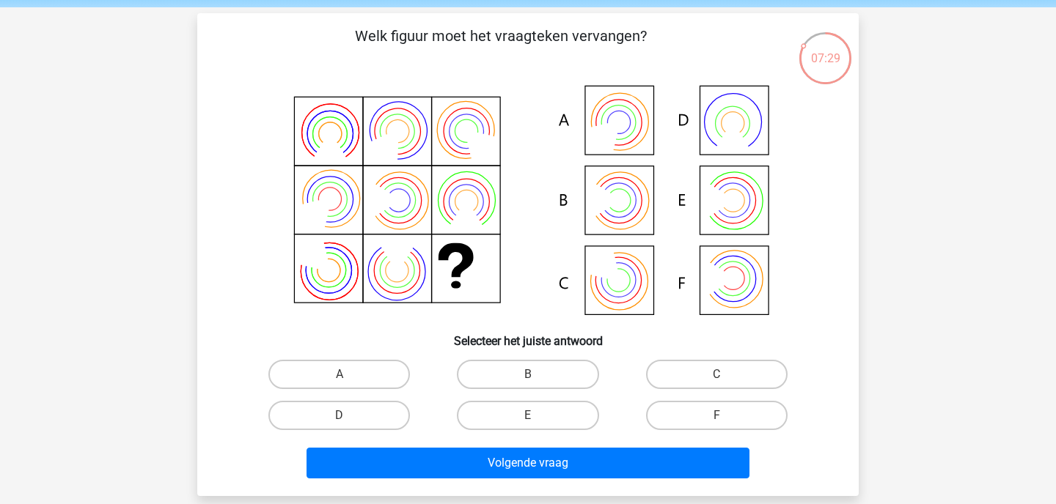
scroll to position [58, 0]
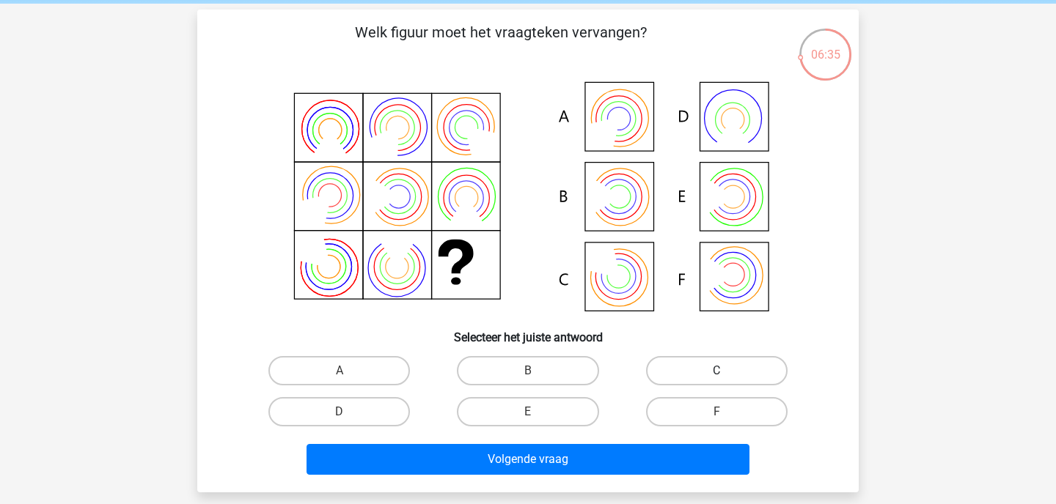
click at [686, 371] on label "C" at bounding box center [716, 370] width 141 height 29
click at [716, 371] on input "C" at bounding box center [721, 376] width 10 height 10
radio input "true"
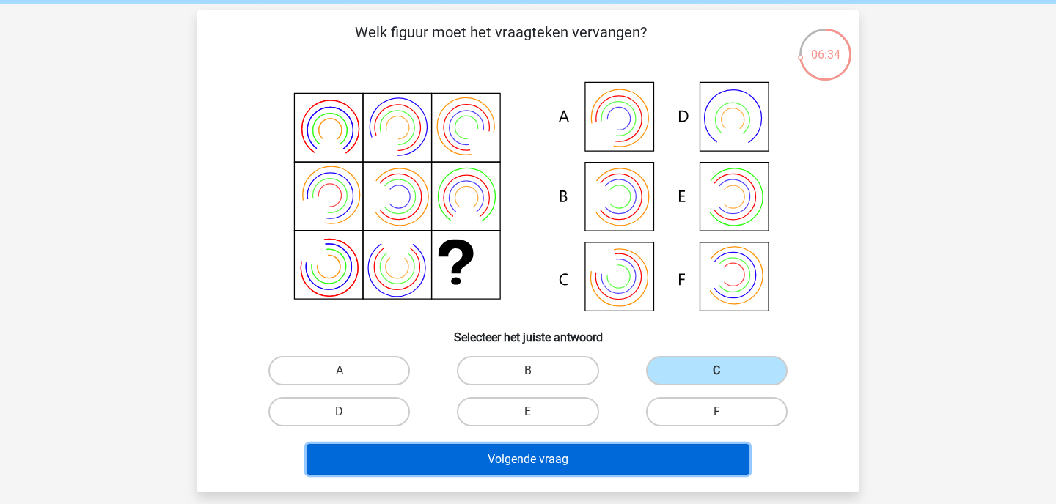
click at [600, 467] on button "Volgende vraag" at bounding box center [527, 459] width 443 height 31
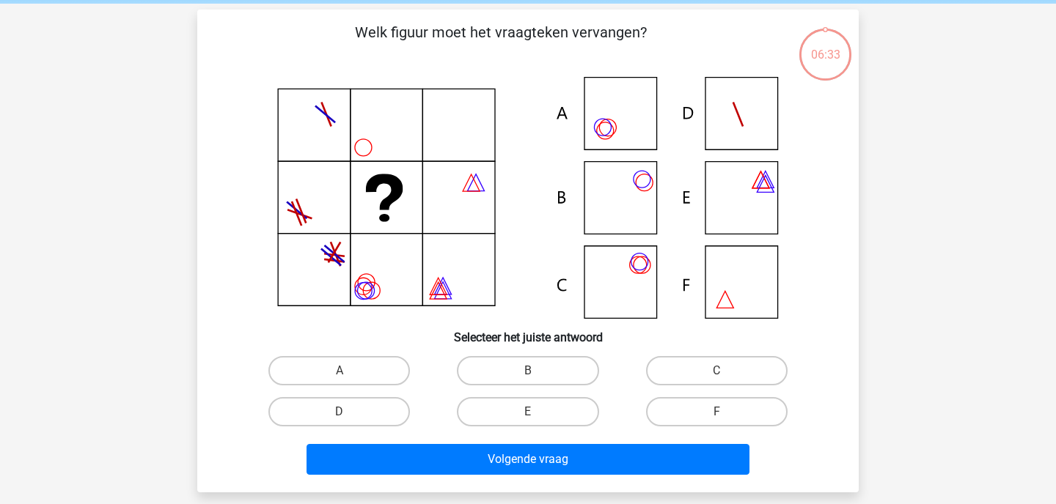
scroll to position [67, 0]
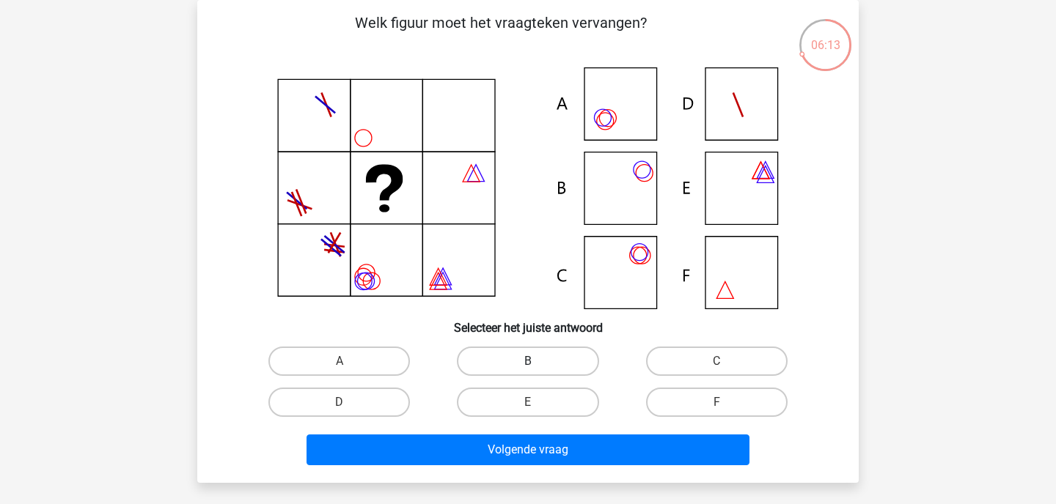
click at [497, 368] on label "B" at bounding box center [527, 361] width 141 height 29
click at [528, 368] on input "B" at bounding box center [533, 366] width 10 height 10
radio input "true"
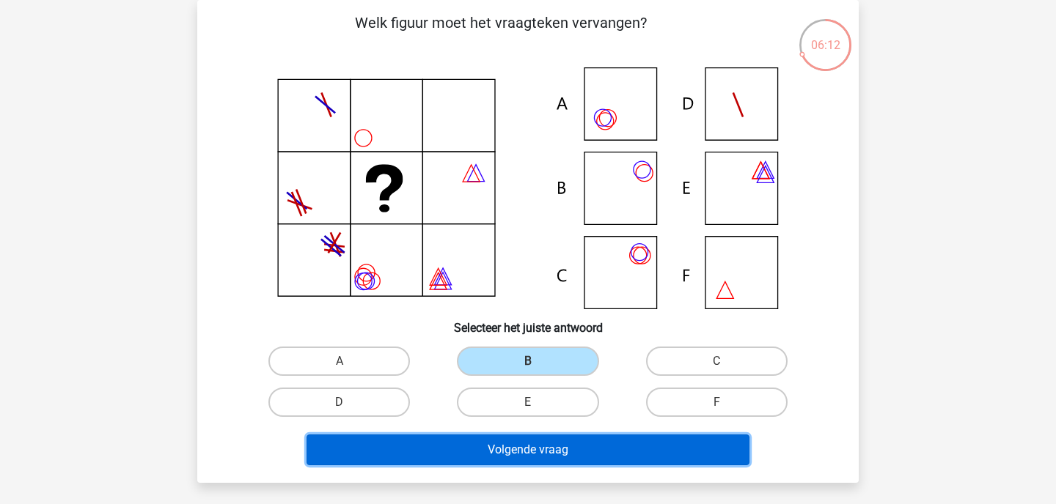
click at [501, 454] on button "Volgende vraag" at bounding box center [527, 450] width 443 height 31
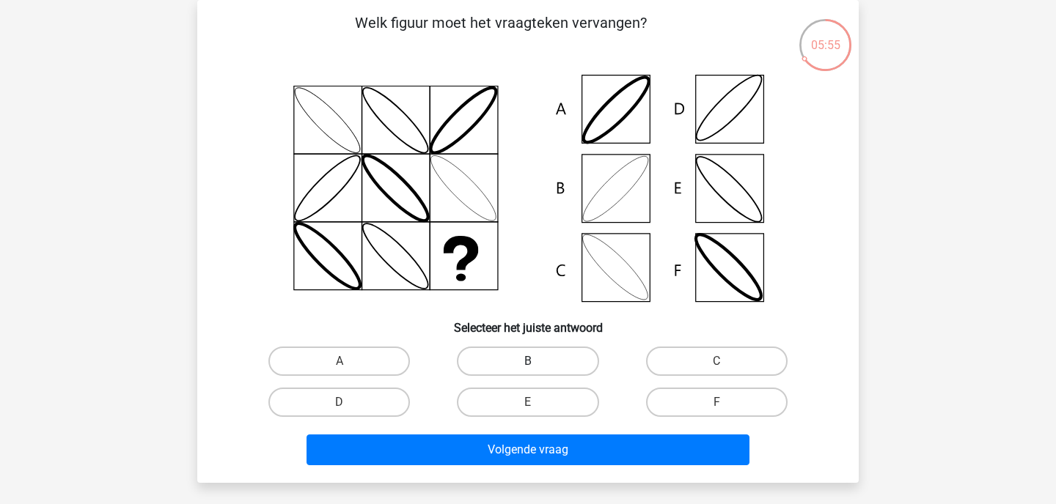
click at [578, 351] on label "B" at bounding box center [527, 361] width 141 height 29
click at [537, 361] on input "B" at bounding box center [533, 366] width 10 height 10
radio input "true"
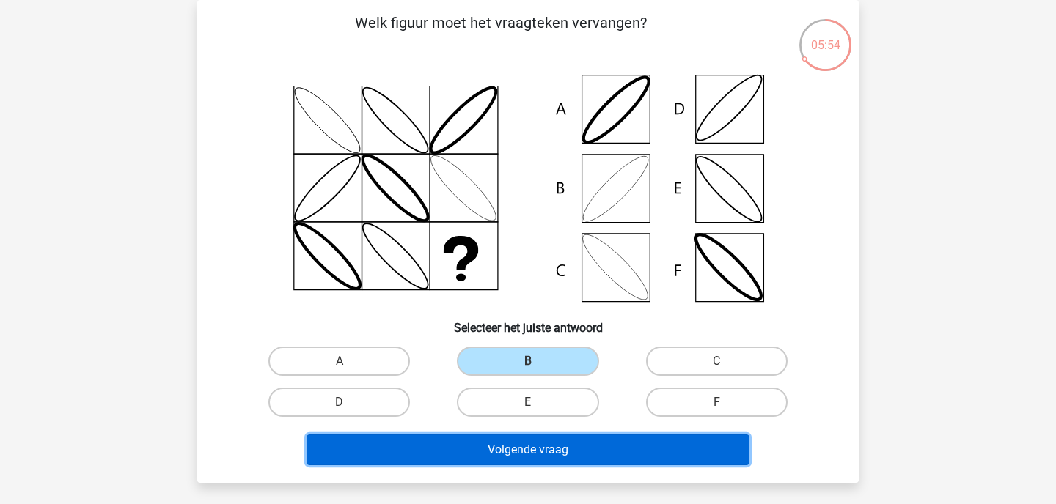
click at [556, 444] on button "Volgende vraag" at bounding box center [527, 450] width 443 height 31
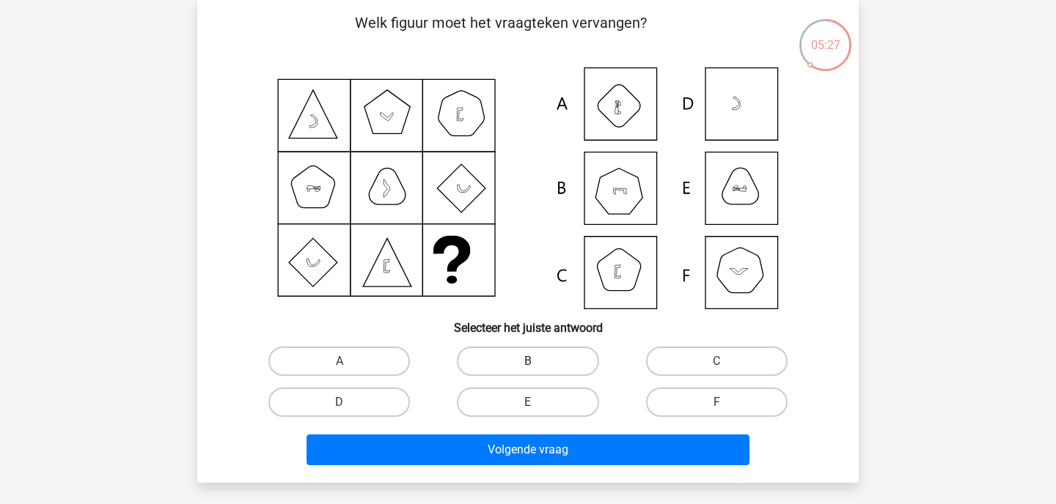
click at [559, 354] on label "B" at bounding box center [527, 361] width 141 height 29
click at [537, 361] on input "B" at bounding box center [533, 366] width 10 height 10
radio input "true"
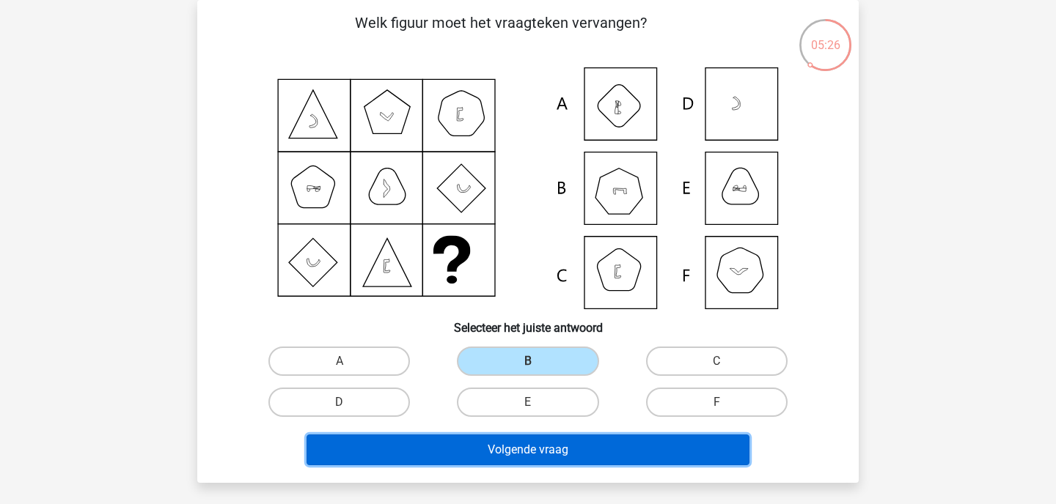
click at [522, 459] on button "Volgende vraag" at bounding box center [527, 450] width 443 height 31
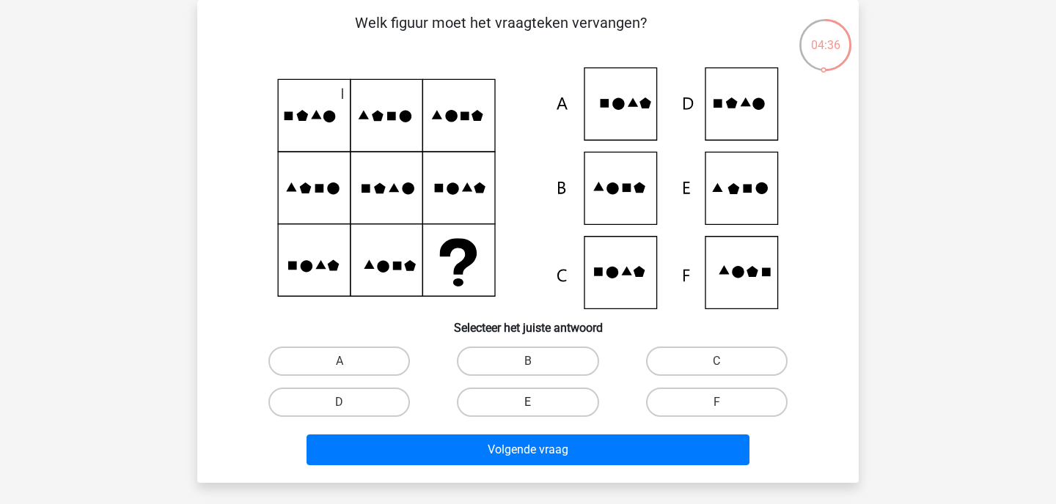
click at [499, 408] on label "E" at bounding box center [527, 402] width 141 height 29
click at [528, 408] on input "E" at bounding box center [533, 407] width 10 height 10
radio input "true"
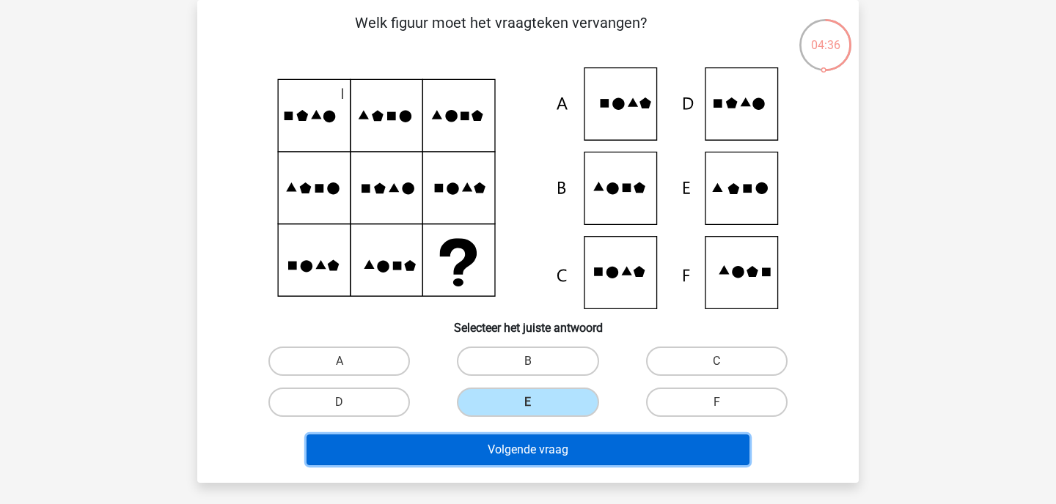
click at [497, 451] on button "Volgende vraag" at bounding box center [527, 450] width 443 height 31
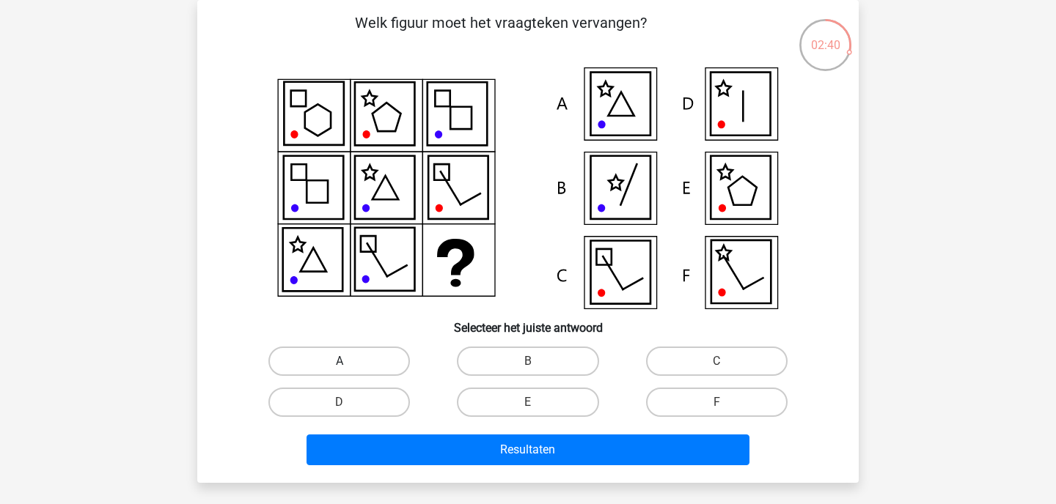
click at [295, 369] on label "A" at bounding box center [338, 361] width 141 height 29
click at [339, 369] on input "A" at bounding box center [344, 366] width 10 height 10
radio input "true"
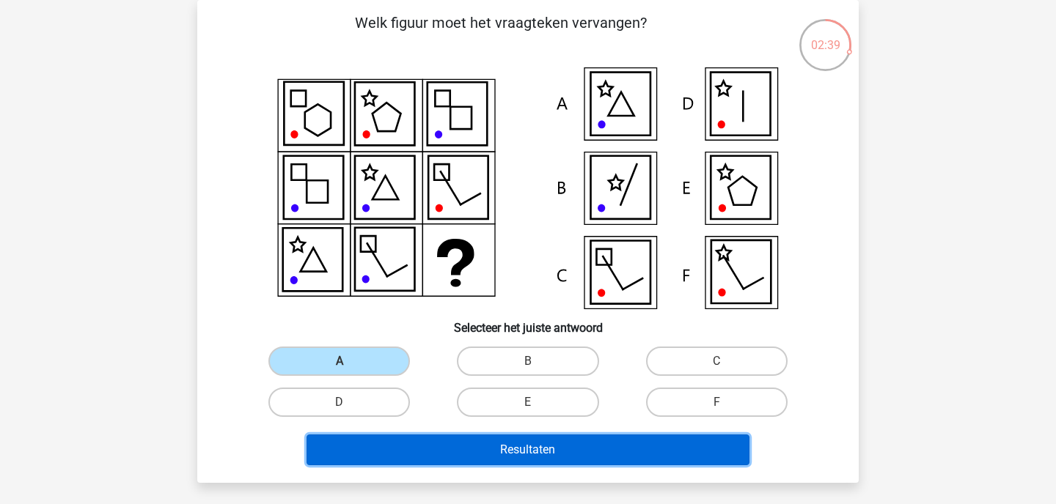
click at [377, 452] on button "Resultaten" at bounding box center [527, 450] width 443 height 31
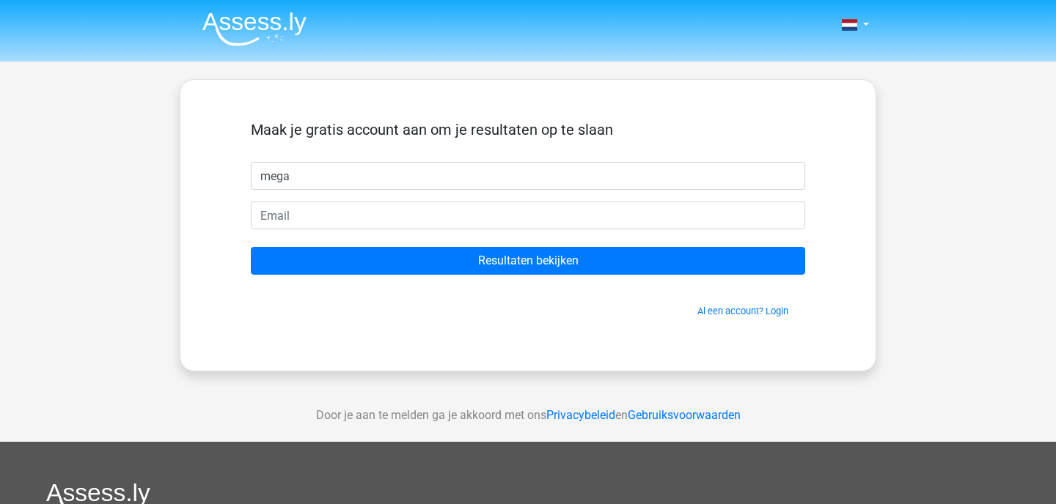
type input "[PERSON_NAME]"
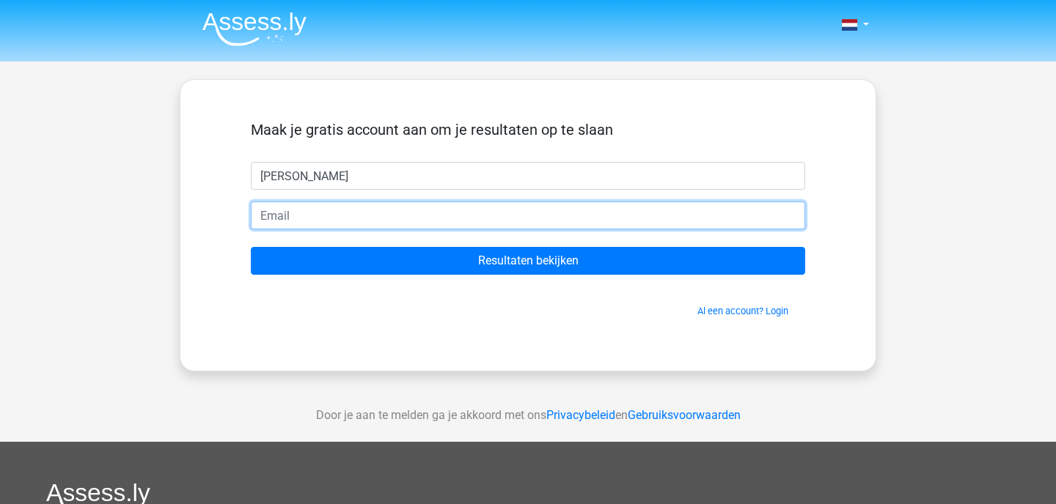
click at [393, 226] on input "email" at bounding box center [528, 216] width 554 height 28
type input "[EMAIL_ADDRESS][DOMAIN_NAME]"
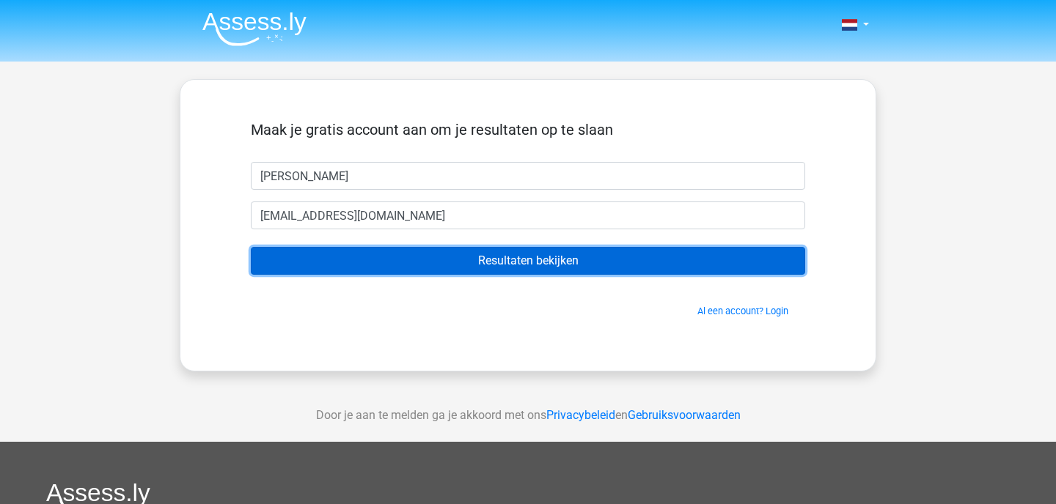
click at [431, 265] on input "Resultaten bekijken" at bounding box center [528, 261] width 554 height 28
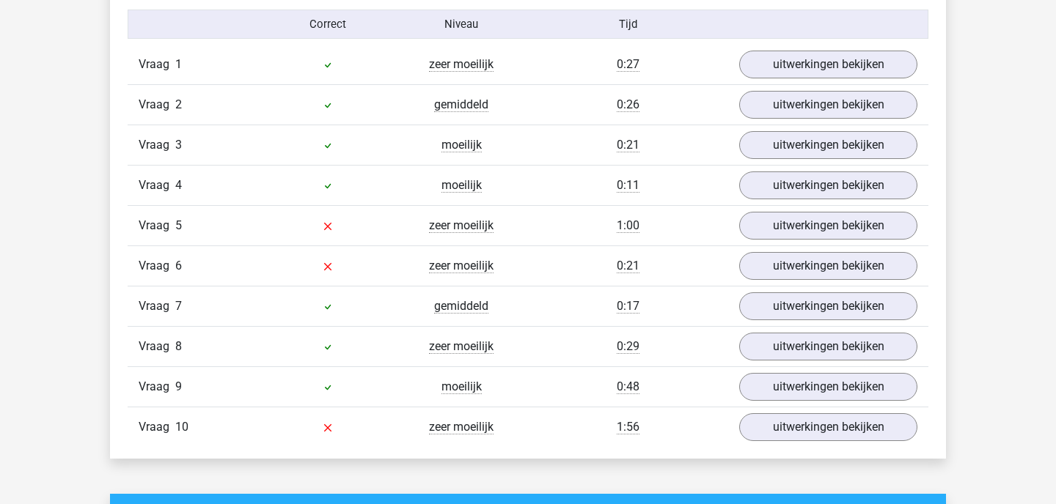
scroll to position [1269, 0]
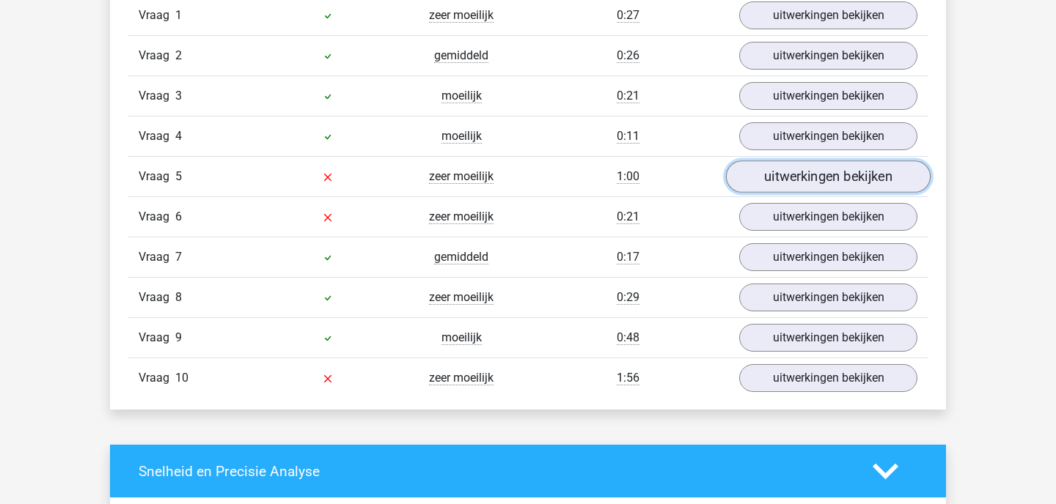
click at [790, 184] on link "uitwerkingen bekijken" at bounding box center [828, 177] width 205 height 32
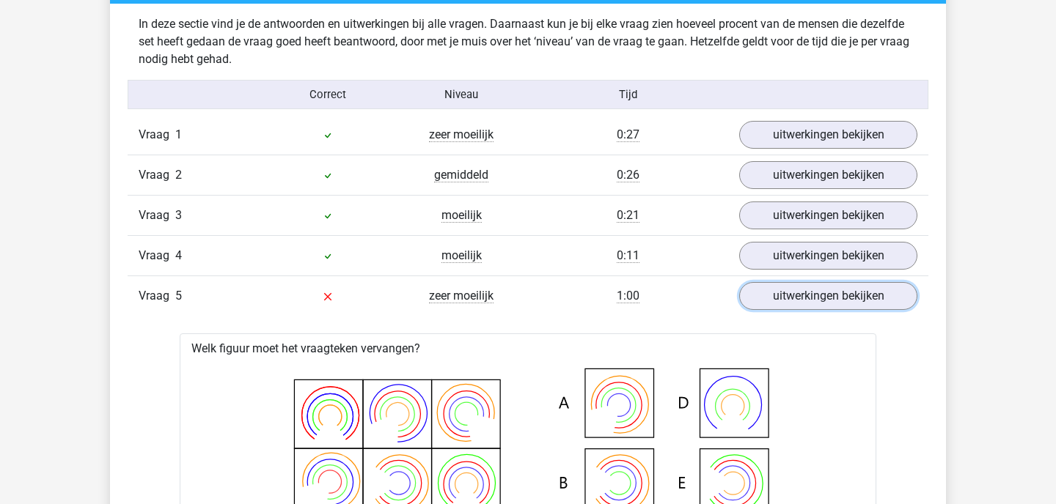
scroll to position [1130, 0]
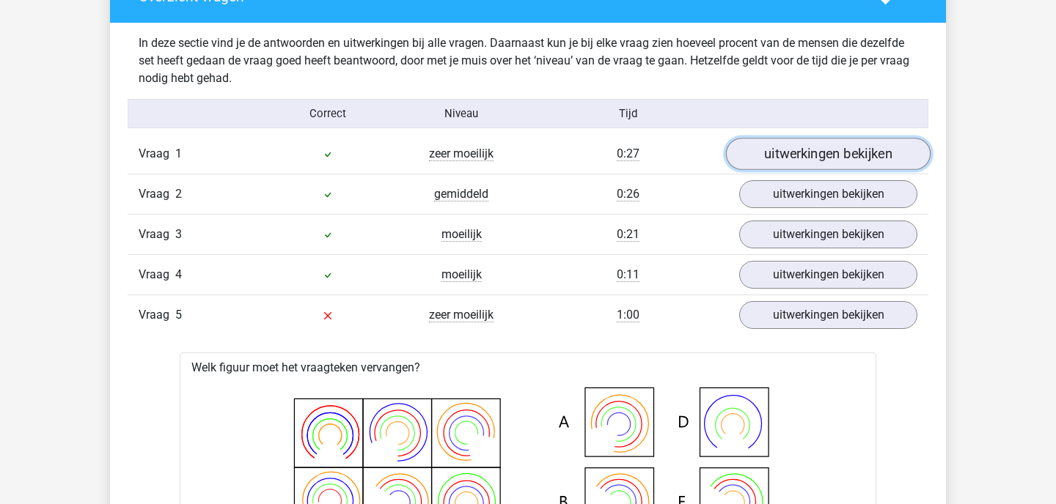
click at [883, 153] on link "uitwerkingen bekijken" at bounding box center [828, 155] width 205 height 32
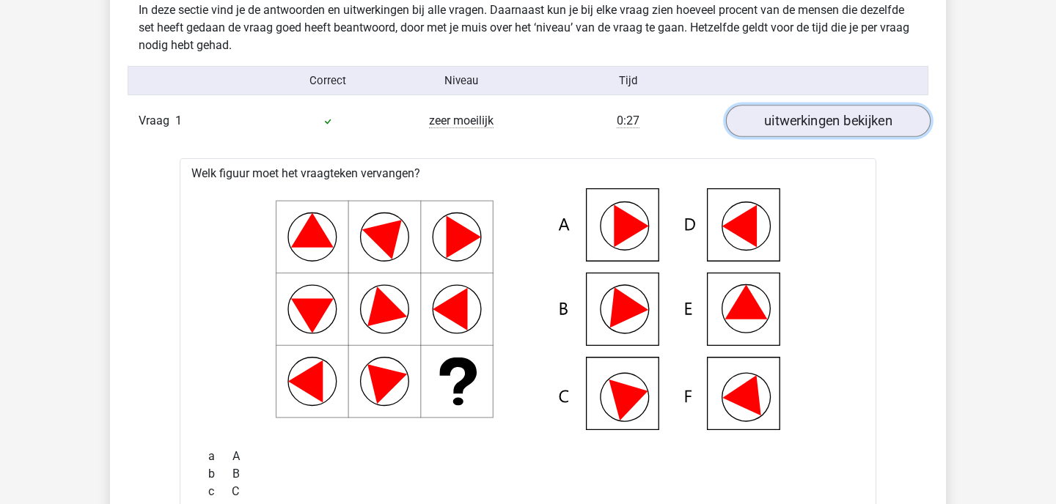
scroll to position [1164, 0]
click at [870, 121] on link "uitwerkingen bekijken" at bounding box center [828, 121] width 205 height 32
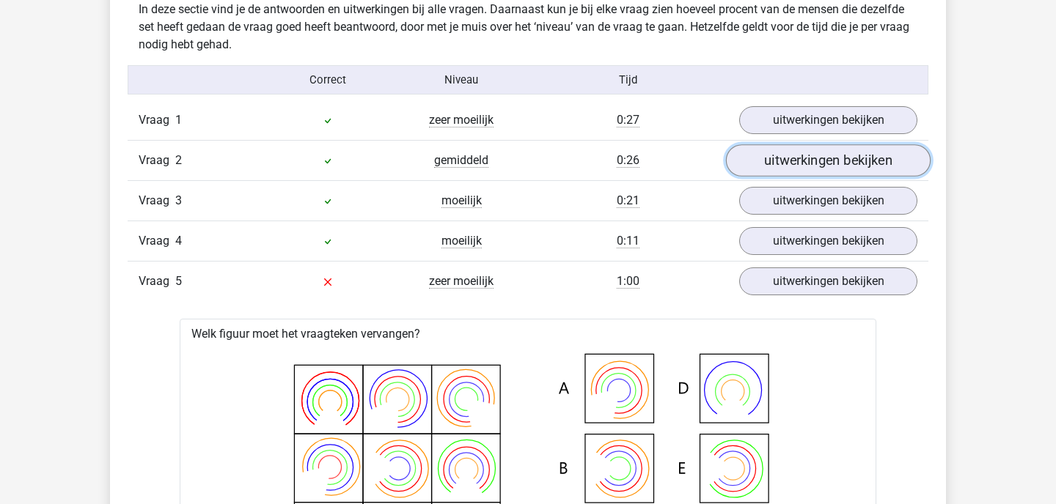
click at [867, 158] on link "uitwerkingen bekijken" at bounding box center [828, 161] width 205 height 32
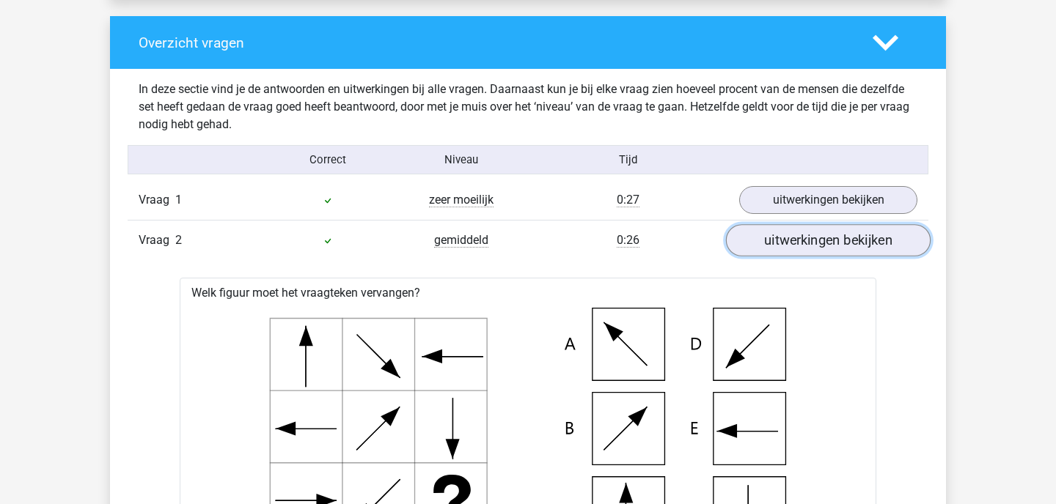
scroll to position [1086, 0]
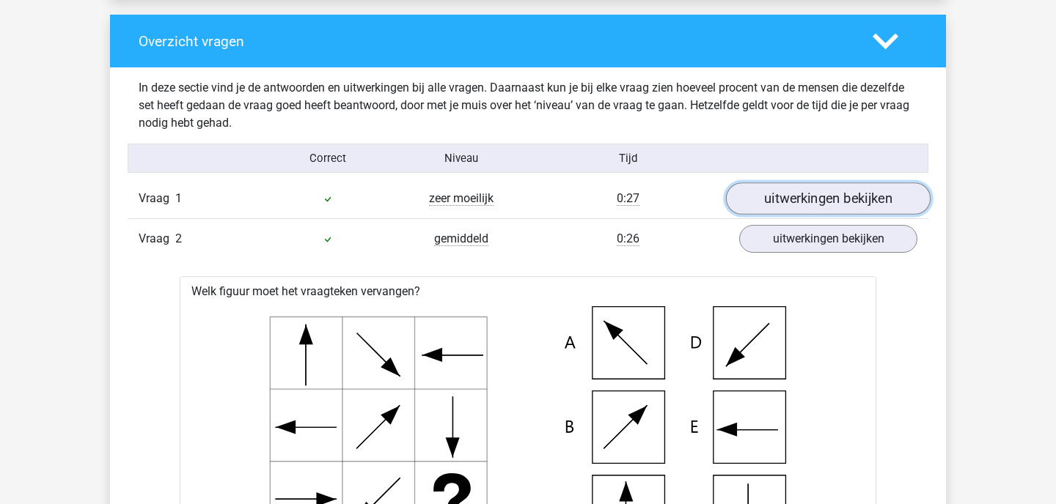
click at [827, 203] on link "uitwerkingen bekijken" at bounding box center [828, 199] width 205 height 32
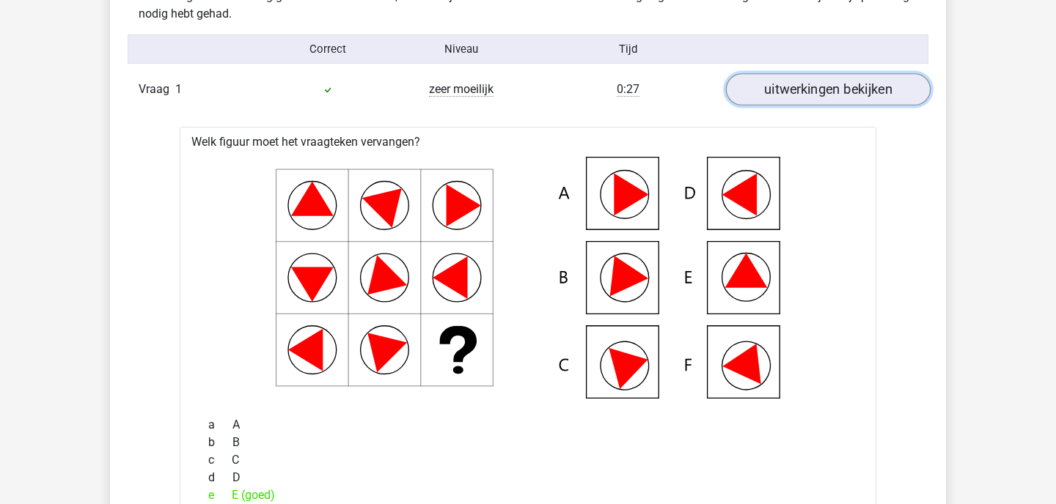
scroll to position [1183, 0]
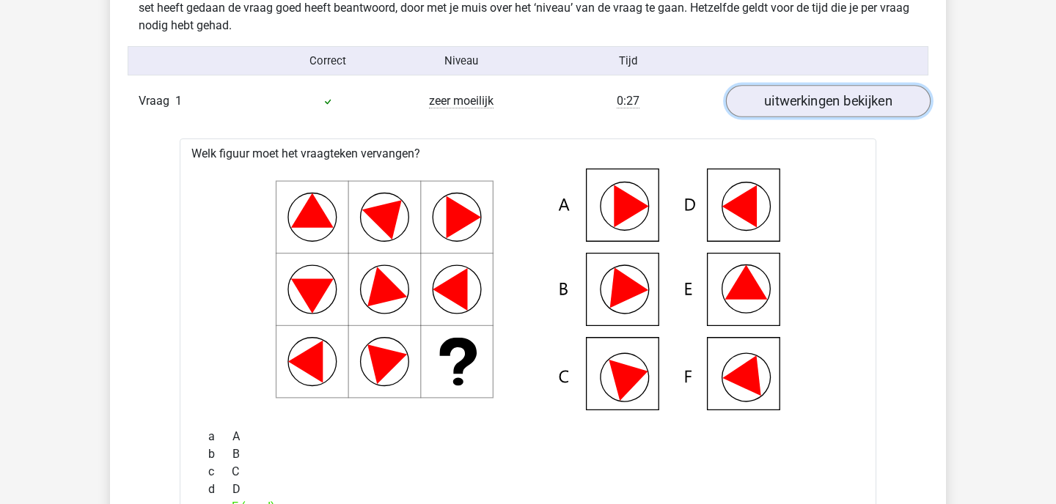
click at [832, 102] on link "uitwerkingen bekijken" at bounding box center [828, 102] width 205 height 32
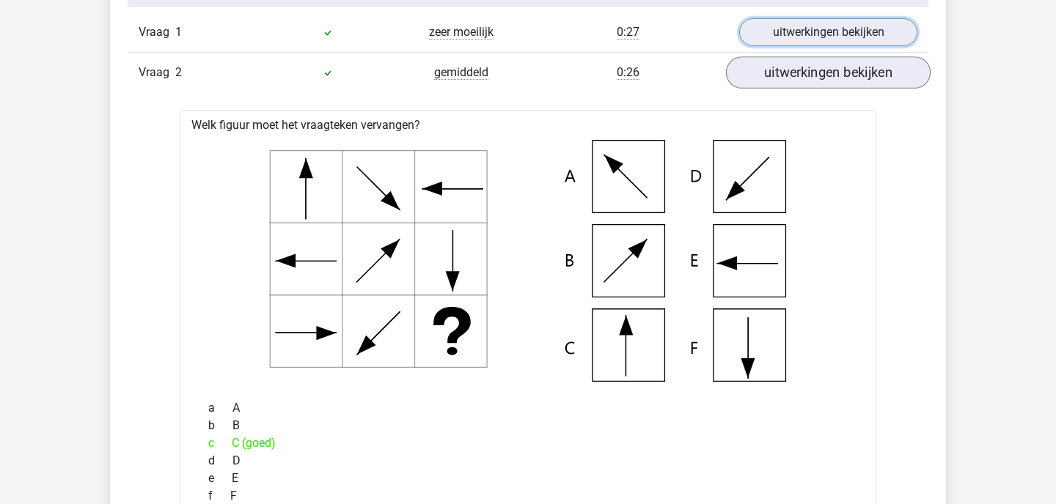
scroll to position [1192, 0]
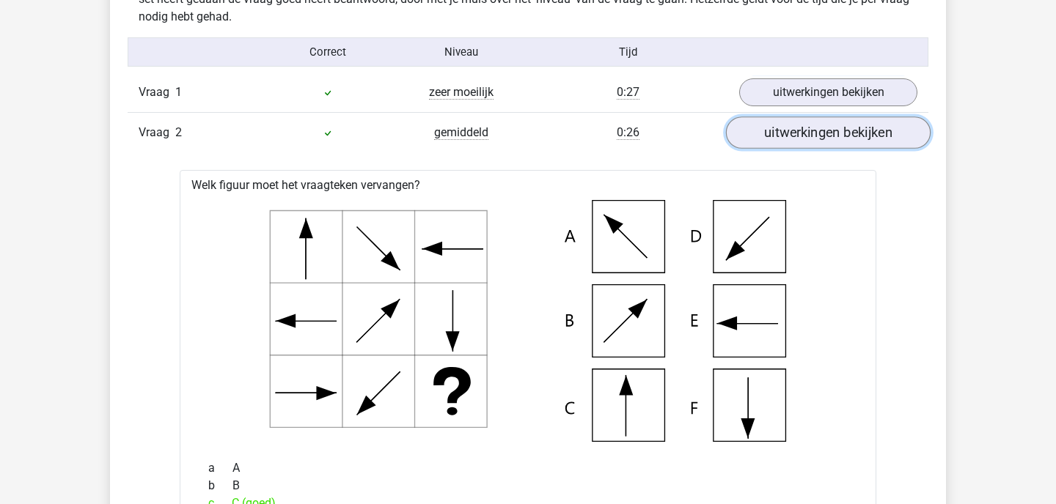
click at [820, 135] on link "uitwerkingen bekijken" at bounding box center [828, 133] width 205 height 32
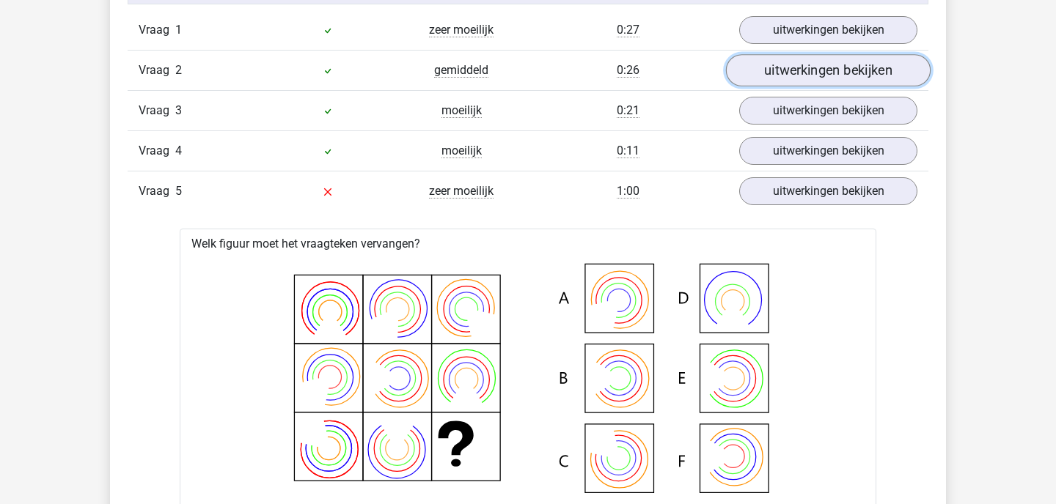
scroll to position [1252, 0]
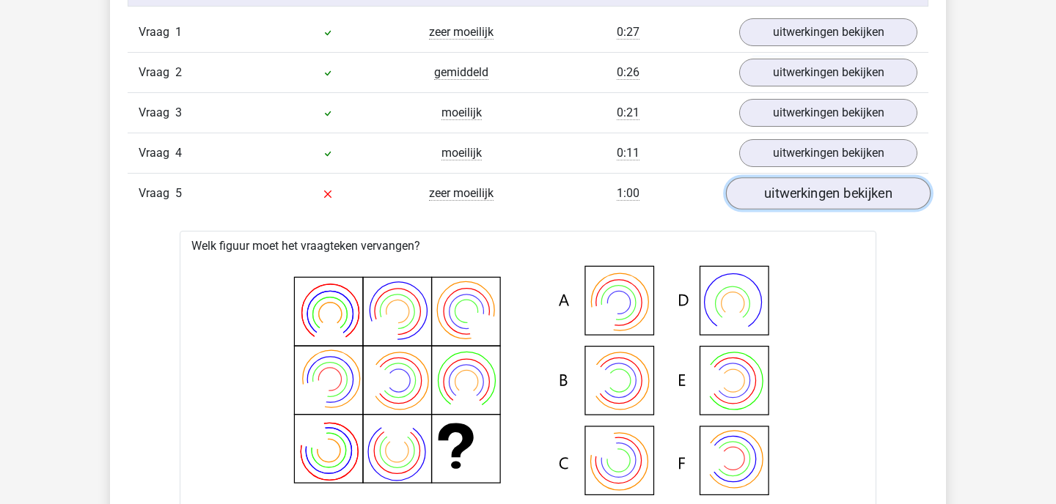
click at [828, 195] on link "uitwerkingen bekijken" at bounding box center [828, 194] width 205 height 32
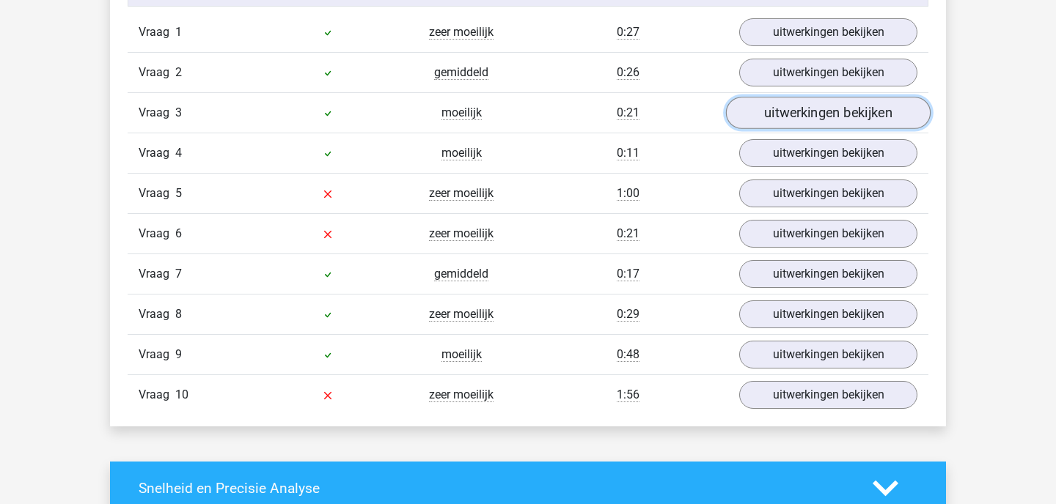
click at [816, 109] on link "uitwerkingen bekijken" at bounding box center [828, 113] width 205 height 32
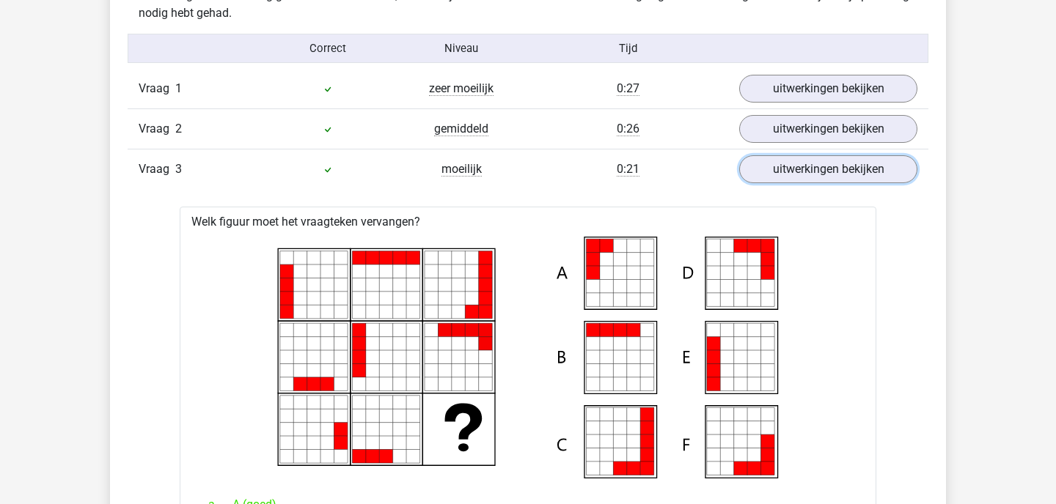
scroll to position [1181, 0]
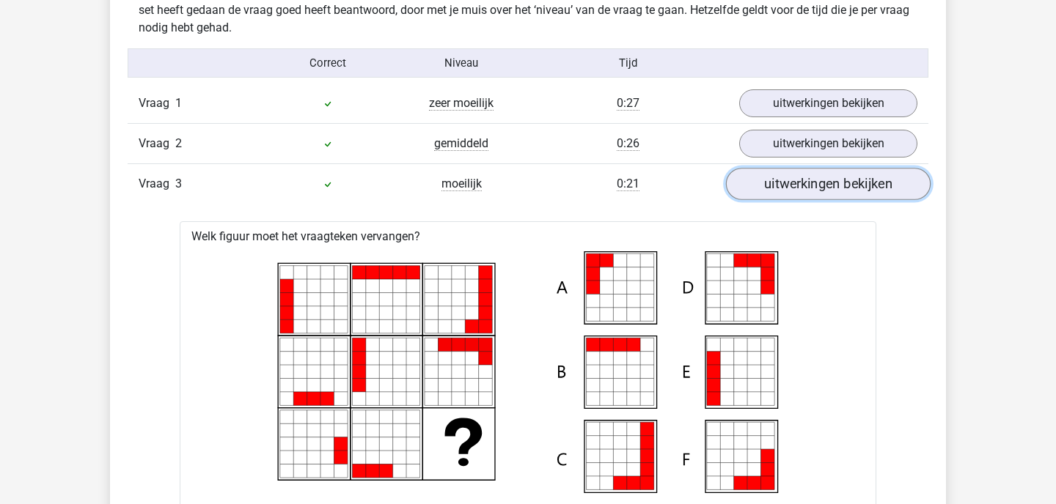
click at [822, 183] on link "uitwerkingen bekijken" at bounding box center [828, 185] width 205 height 32
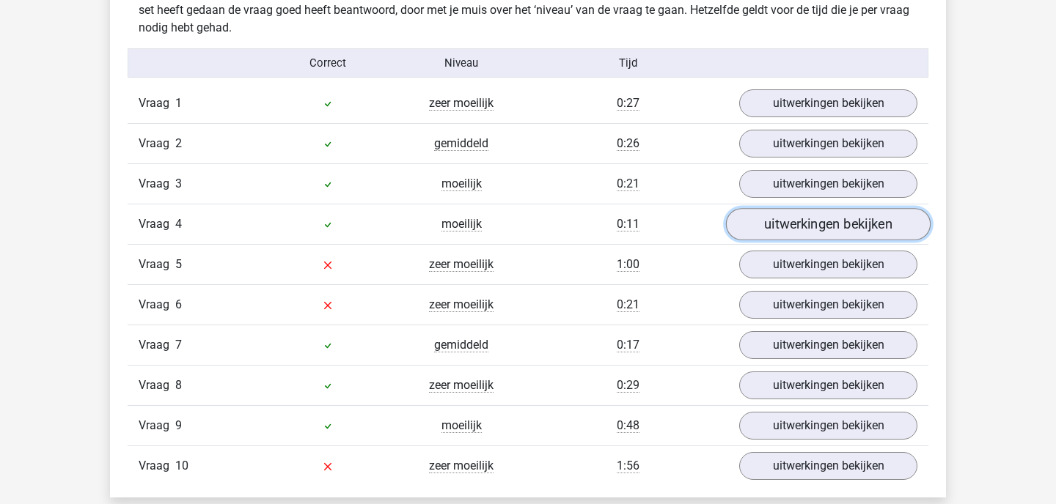
click at [809, 227] on link "uitwerkingen bekijken" at bounding box center [828, 225] width 205 height 32
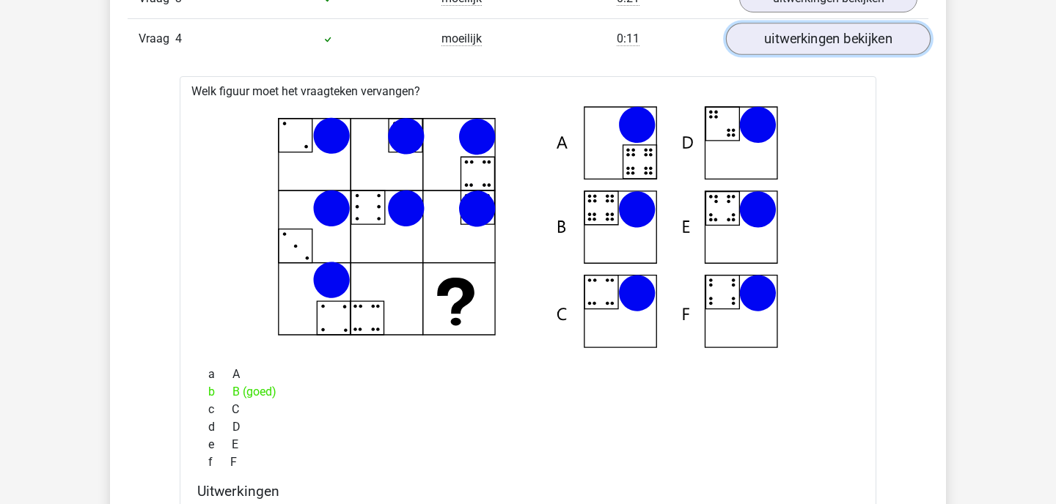
scroll to position [1273, 0]
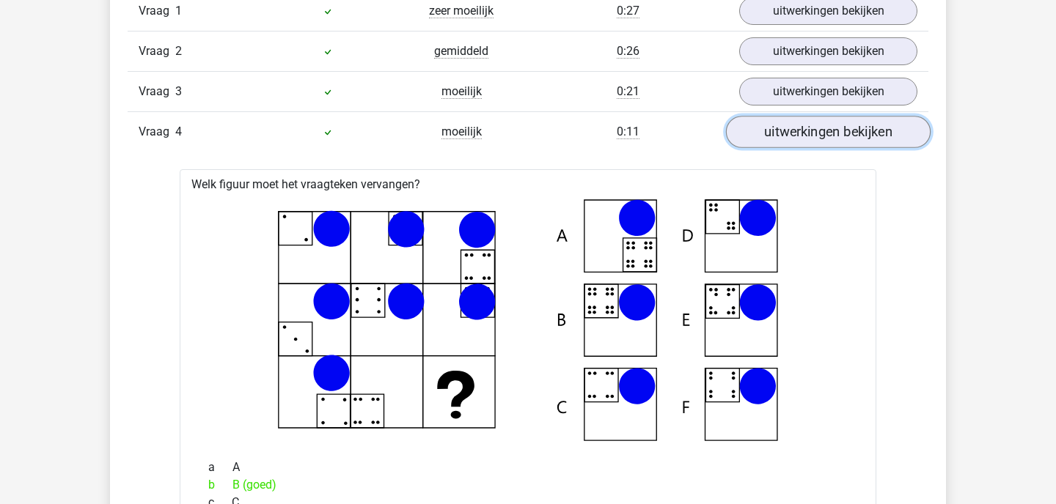
click at [805, 133] on link "uitwerkingen bekijken" at bounding box center [828, 133] width 205 height 32
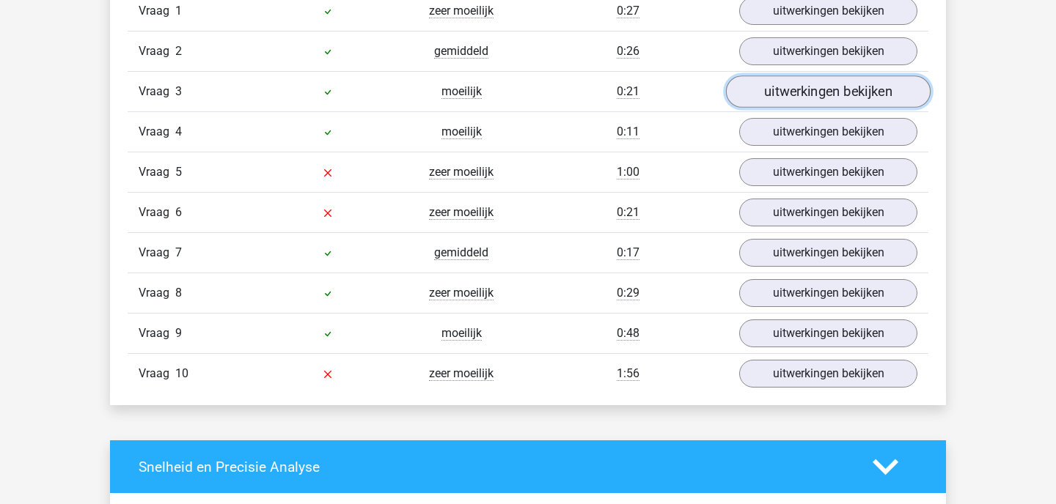
click at [806, 95] on link "uitwerkingen bekijken" at bounding box center [828, 92] width 205 height 32
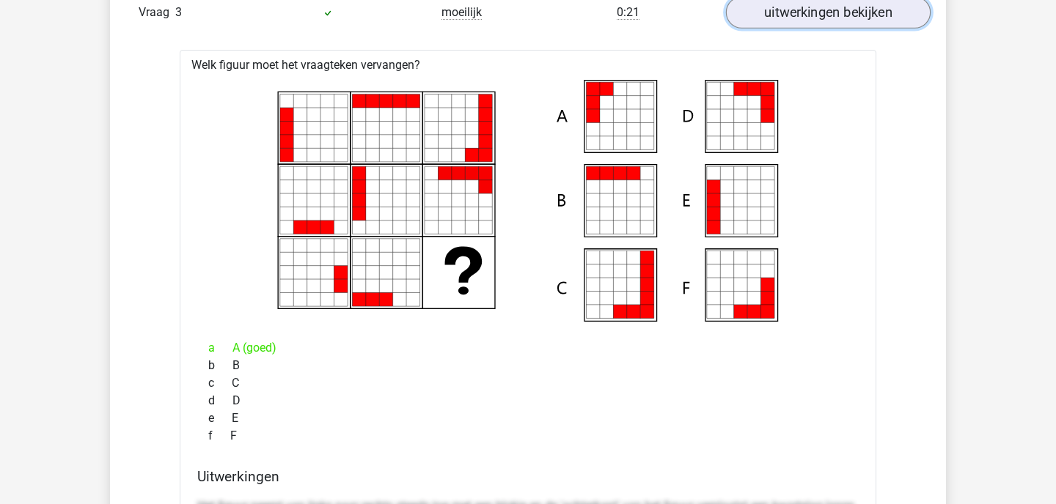
scroll to position [1325, 0]
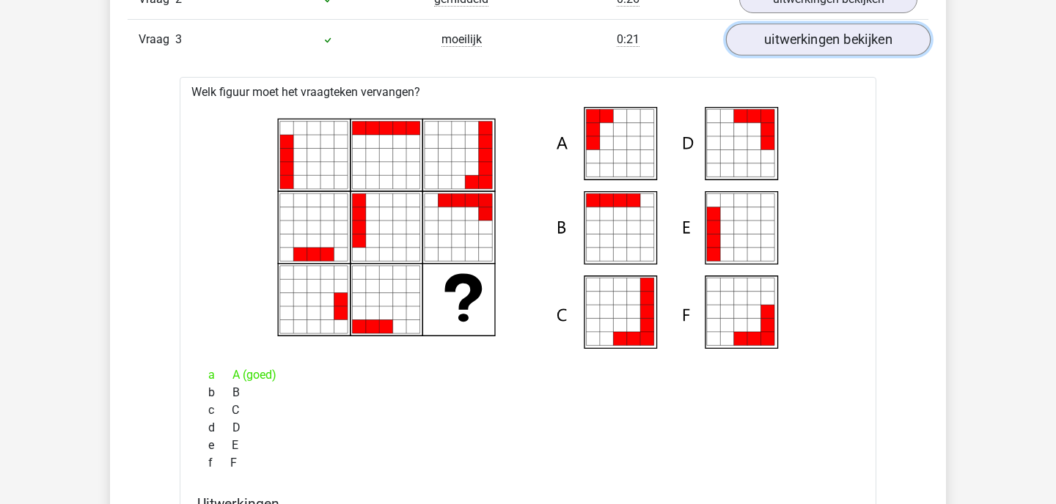
click at [811, 39] on link "uitwerkingen bekijken" at bounding box center [828, 40] width 205 height 32
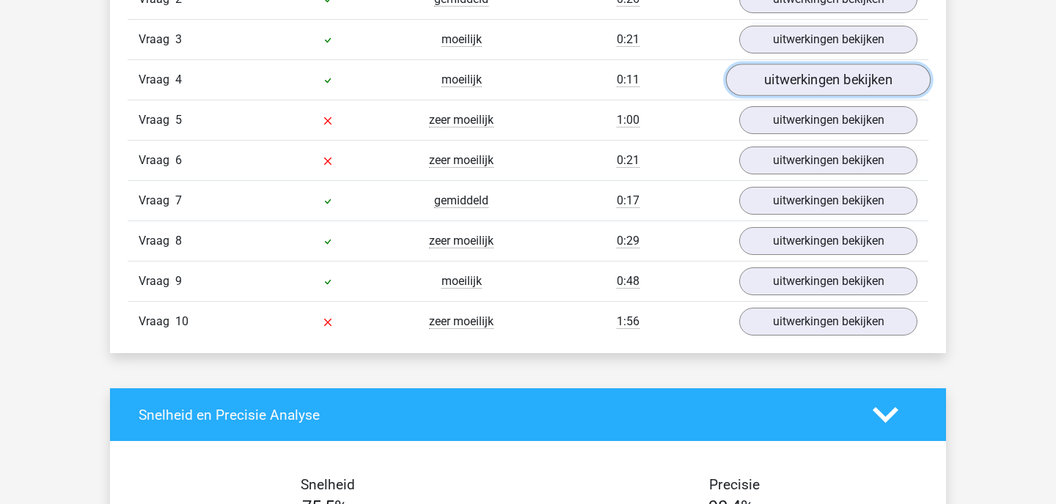
click at [766, 82] on link "uitwerkingen bekijken" at bounding box center [828, 81] width 205 height 32
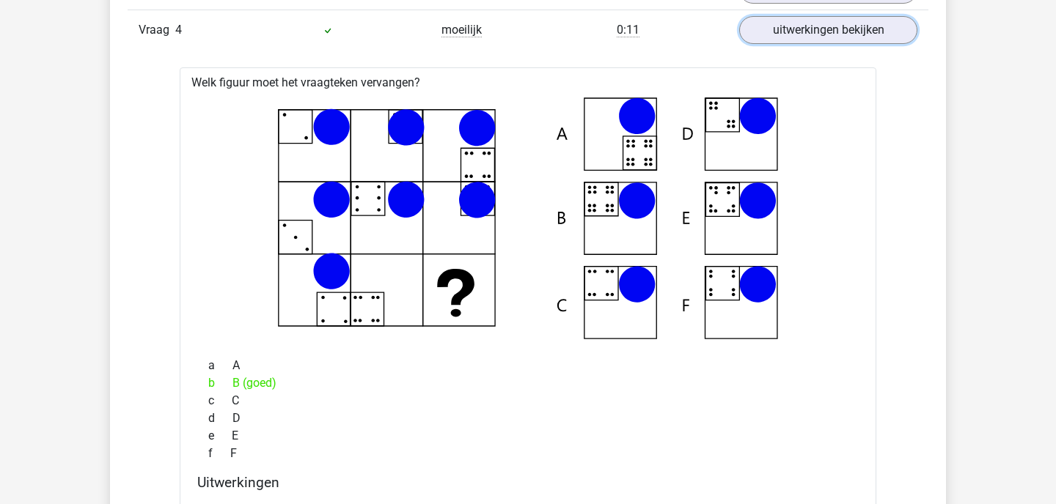
scroll to position [1374, 0]
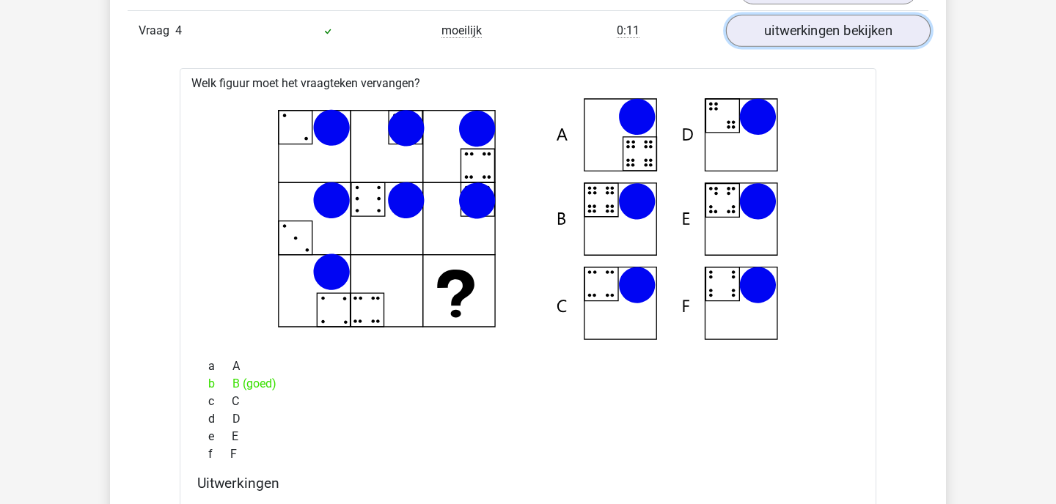
click at [814, 29] on link "uitwerkingen bekijken" at bounding box center [828, 31] width 205 height 32
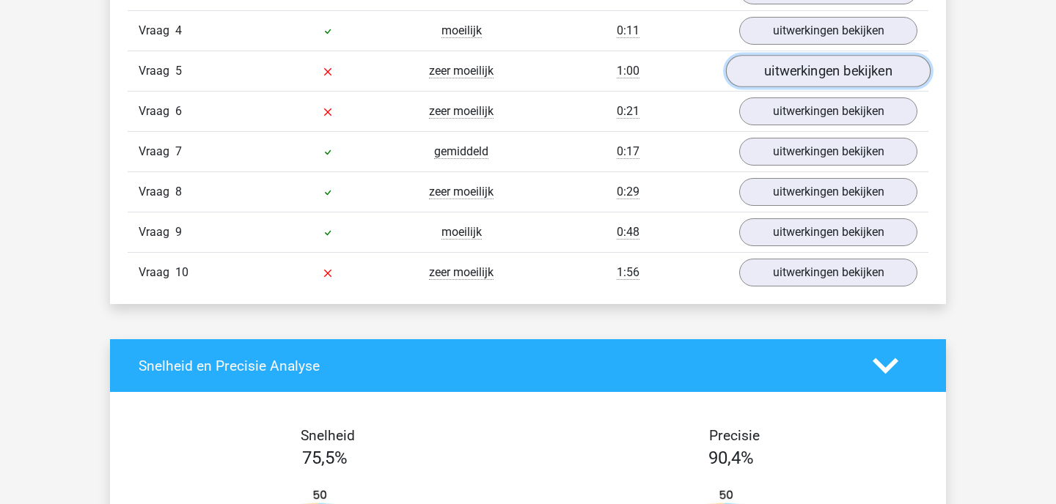
click at [810, 80] on link "uitwerkingen bekijken" at bounding box center [828, 72] width 205 height 32
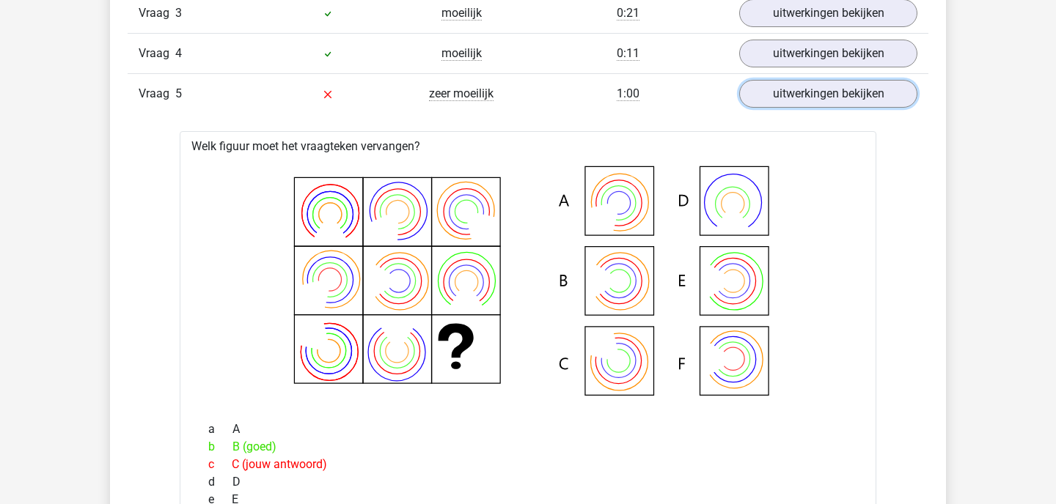
scroll to position [1346, 0]
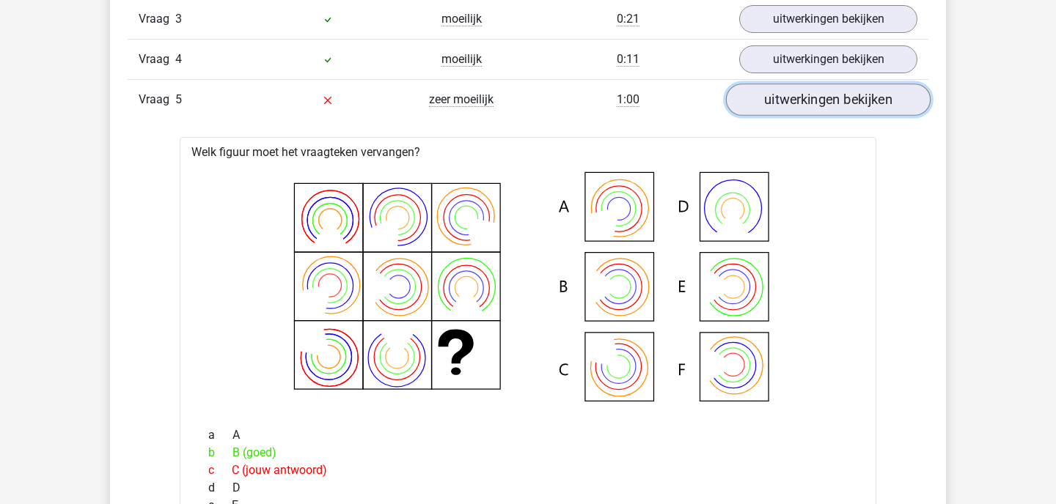
click at [765, 103] on link "uitwerkingen bekijken" at bounding box center [828, 100] width 205 height 32
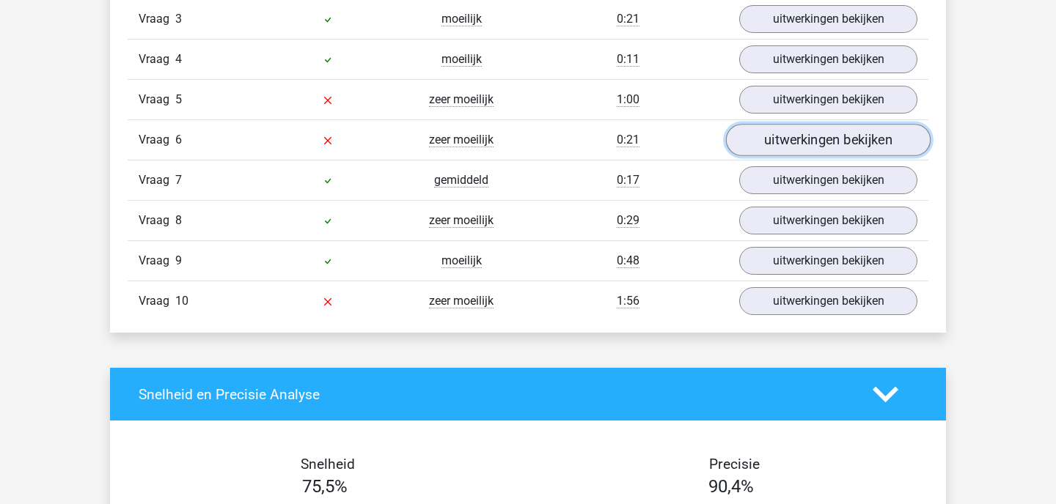
click at [773, 139] on link "uitwerkingen bekijken" at bounding box center [828, 141] width 205 height 32
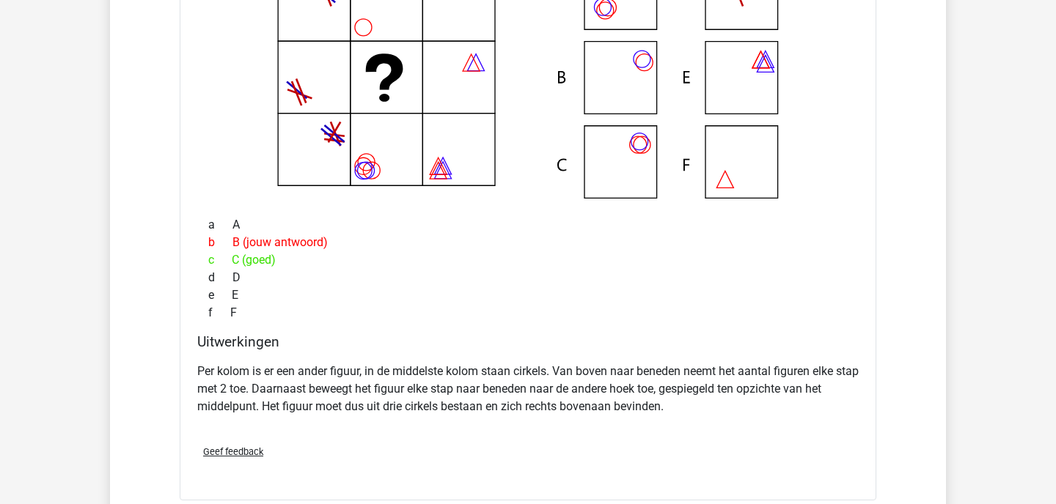
scroll to position [1418, 0]
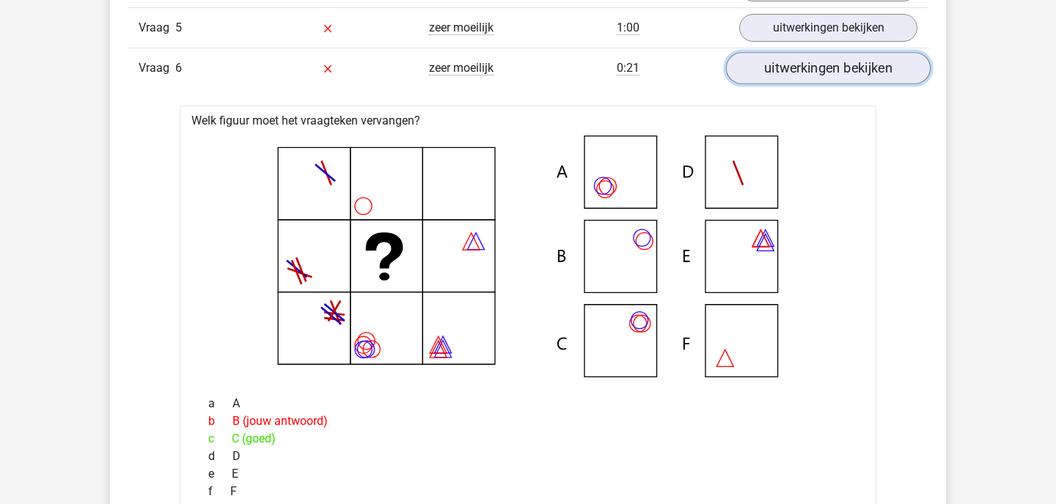
click at [840, 70] on link "uitwerkingen bekijken" at bounding box center [828, 69] width 205 height 32
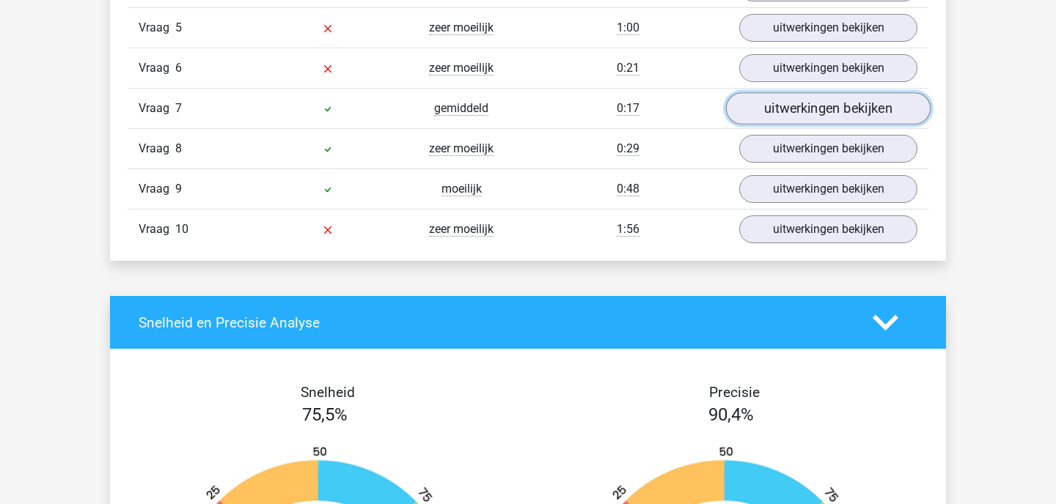
click at [814, 115] on link "uitwerkingen bekijken" at bounding box center [828, 109] width 205 height 32
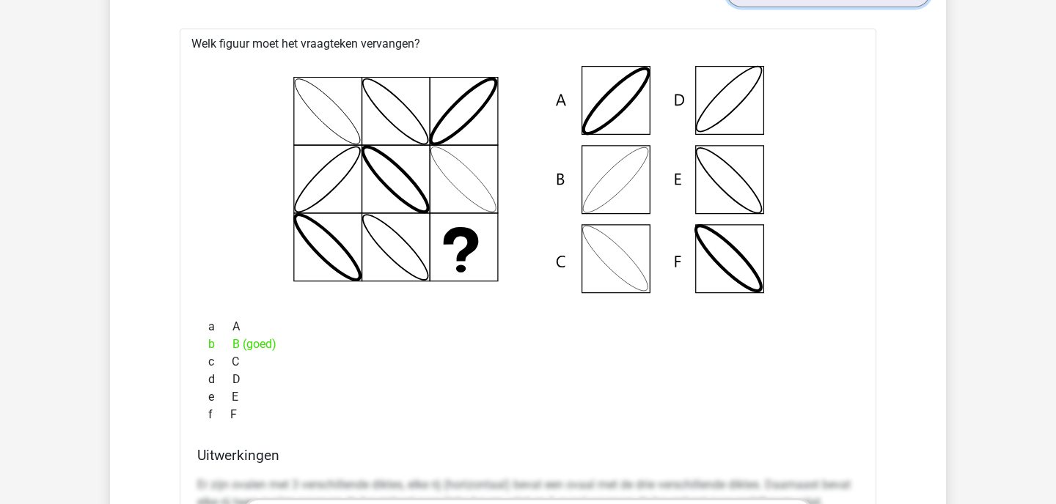
scroll to position [1510, 0]
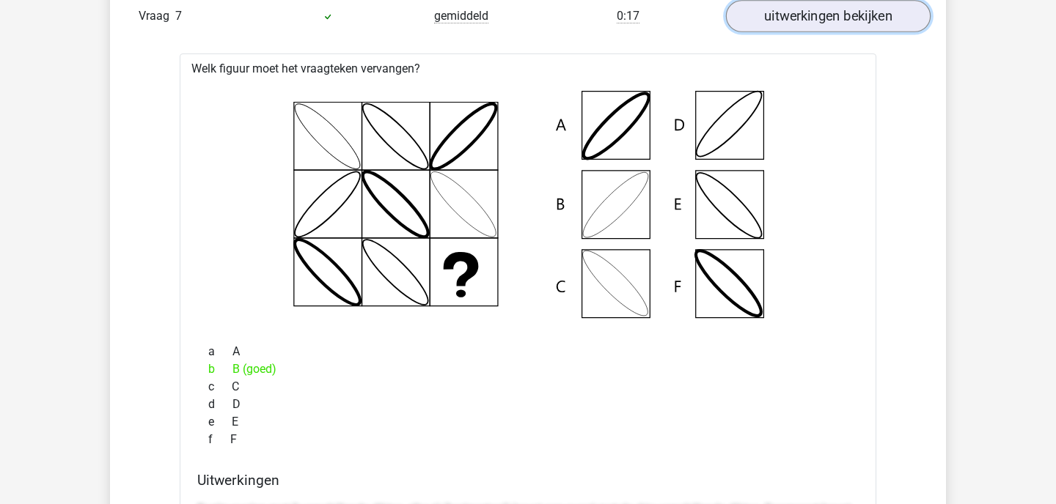
click at [852, 14] on link "uitwerkingen bekijken" at bounding box center [828, 17] width 205 height 32
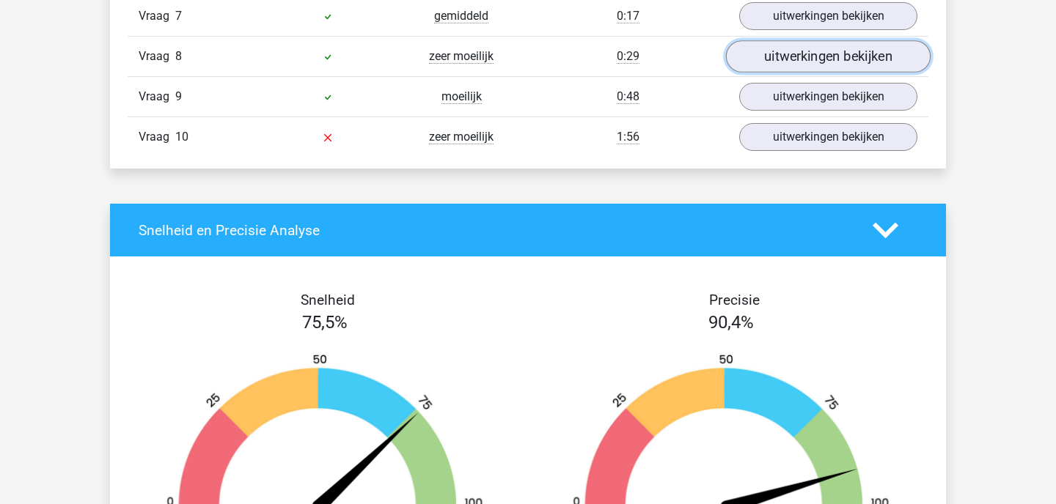
click at [837, 60] on link "uitwerkingen bekijken" at bounding box center [828, 57] width 205 height 32
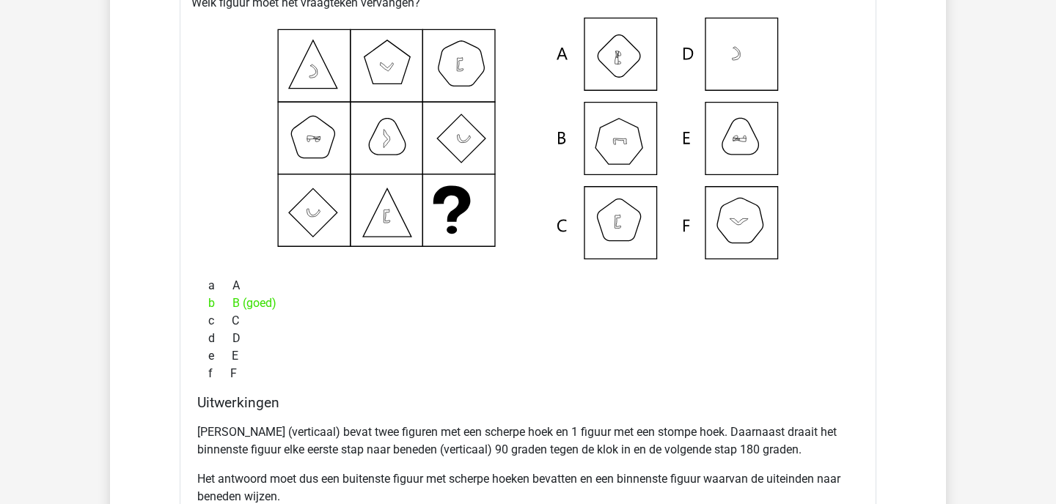
scroll to position [1547, 0]
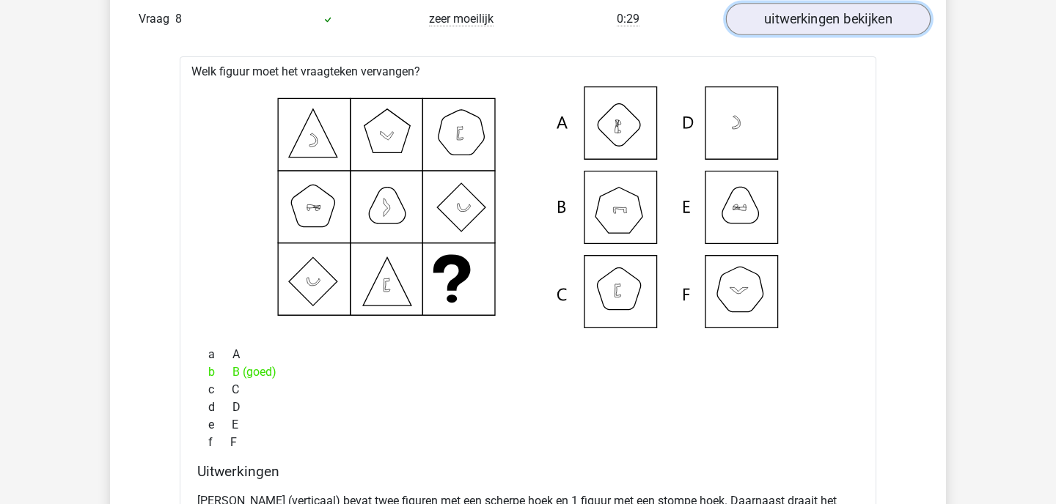
click at [854, 8] on link "uitwerkingen bekijken" at bounding box center [828, 20] width 205 height 32
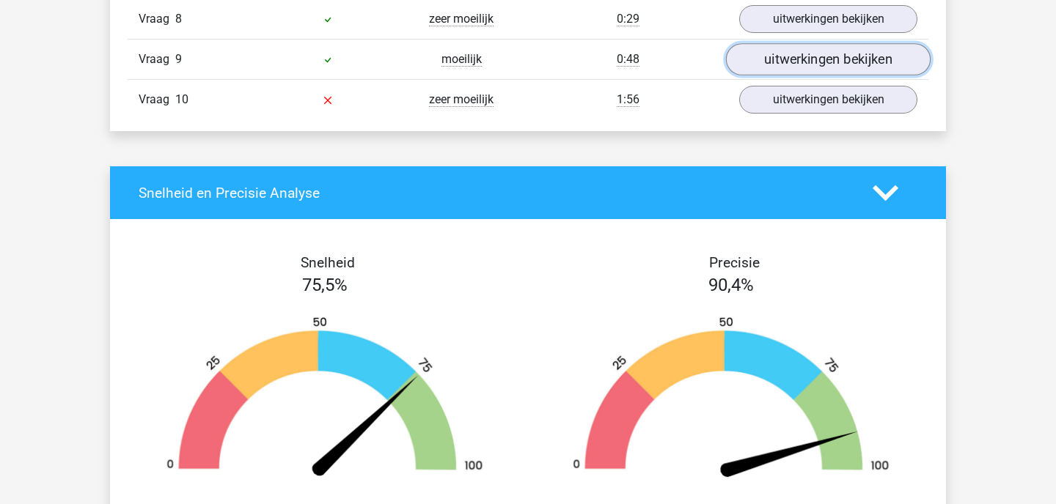
click at [784, 65] on link "uitwerkingen bekijken" at bounding box center [828, 60] width 205 height 32
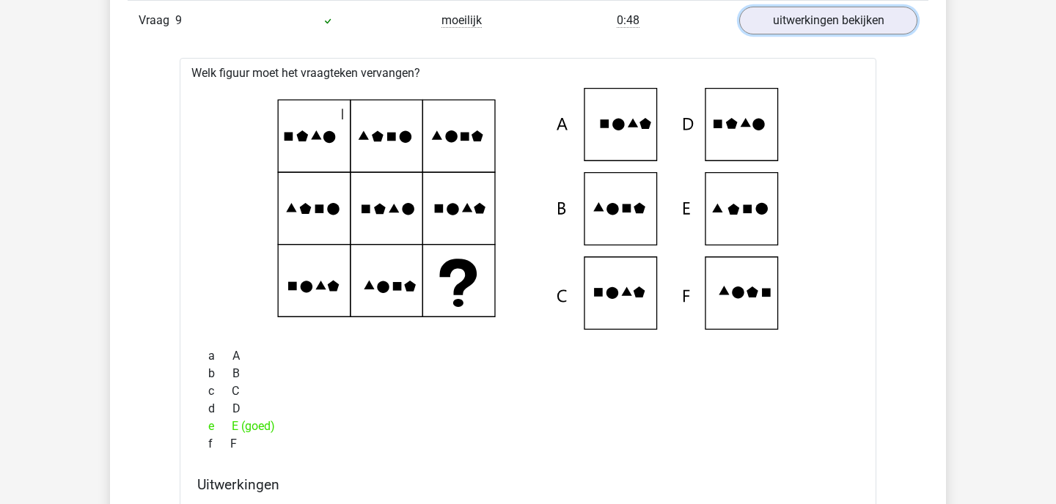
scroll to position [1590, 0]
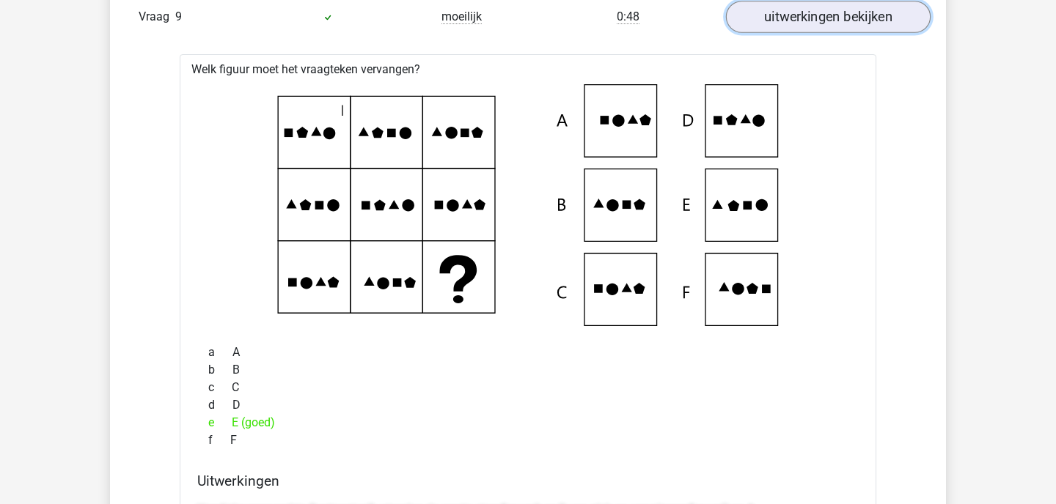
click at [850, 21] on link "uitwerkingen bekijken" at bounding box center [828, 17] width 205 height 32
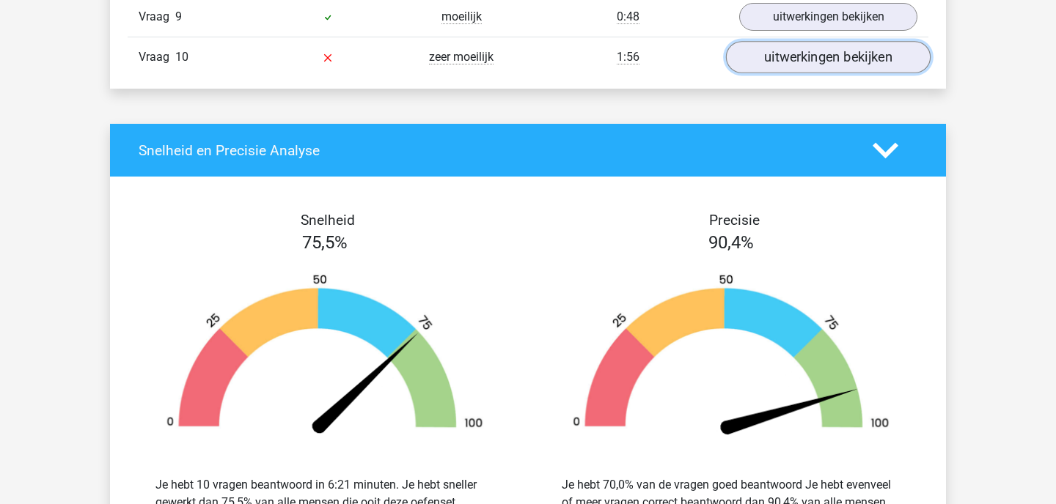
click at [832, 54] on link "uitwerkingen bekijken" at bounding box center [828, 58] width 205 height 32
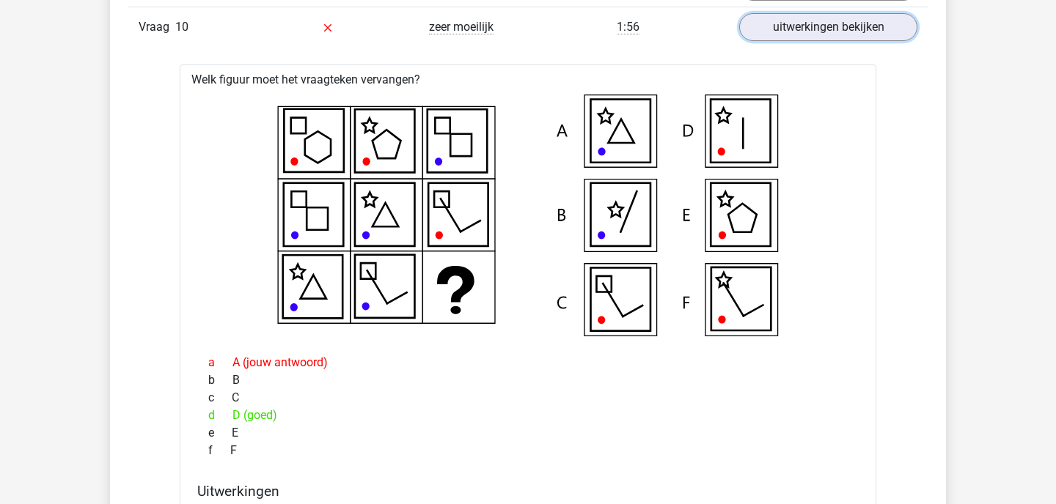
scroll to position [1619, 0]
click at [822, 23] on link "uitwerkingen bekijken" at bounding box center [828, 28] width 205 height 32
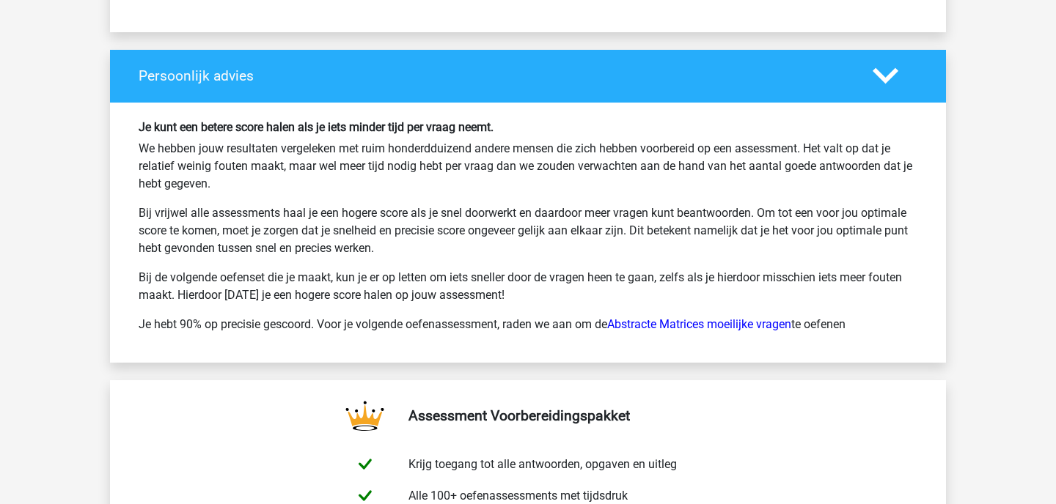
scroll to position [2175, 0]
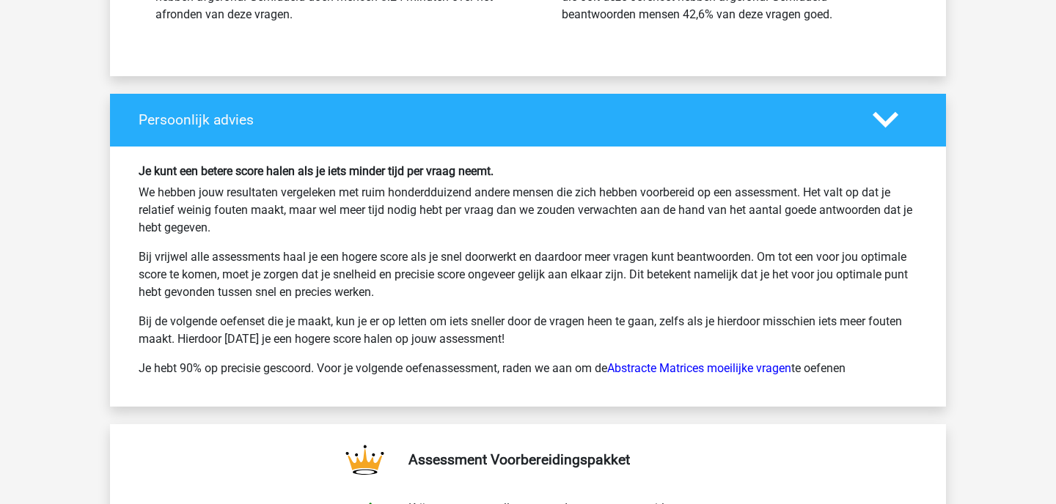
click at [883, 123] on polygon at bounding box center [885, 120] width 26 height 16
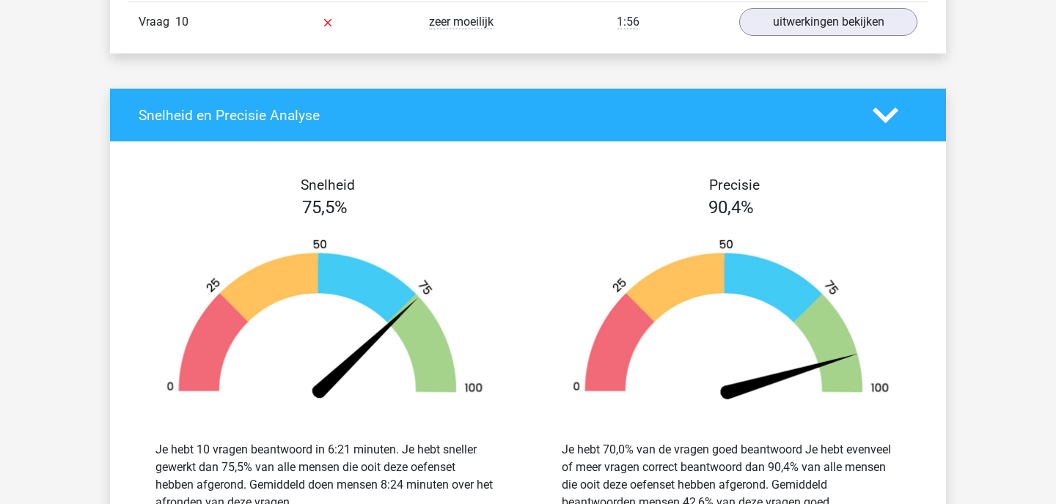
scroll to position [1446, 0]
